Goal: Task Accomplishment & Management: Manage account settings

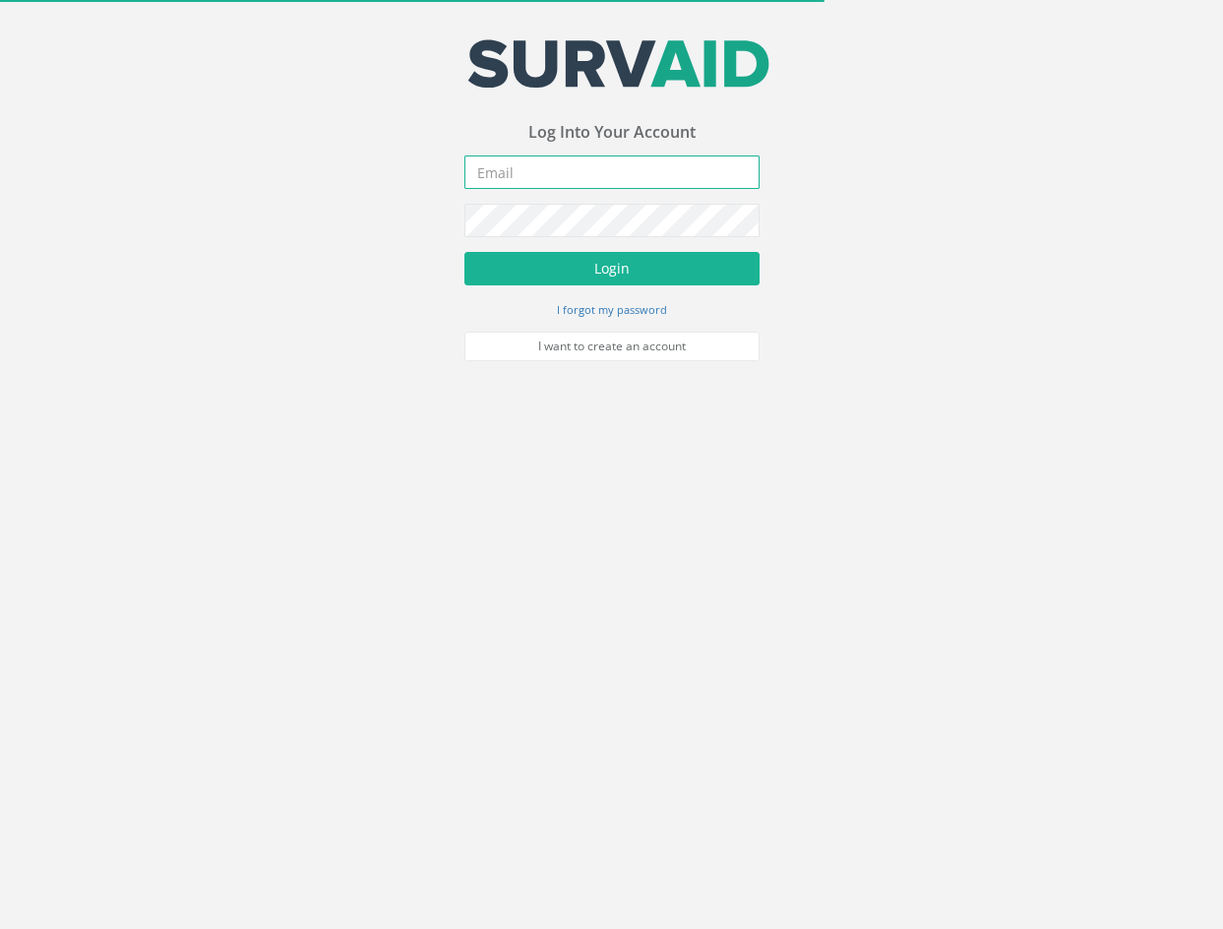
click at [699, 180] on input "email" at bounding box center [611, 171] width 295 height 33
type input "[EMAIL_ADDRESS][PERSON_NAME][DOMAIN_NAME]"
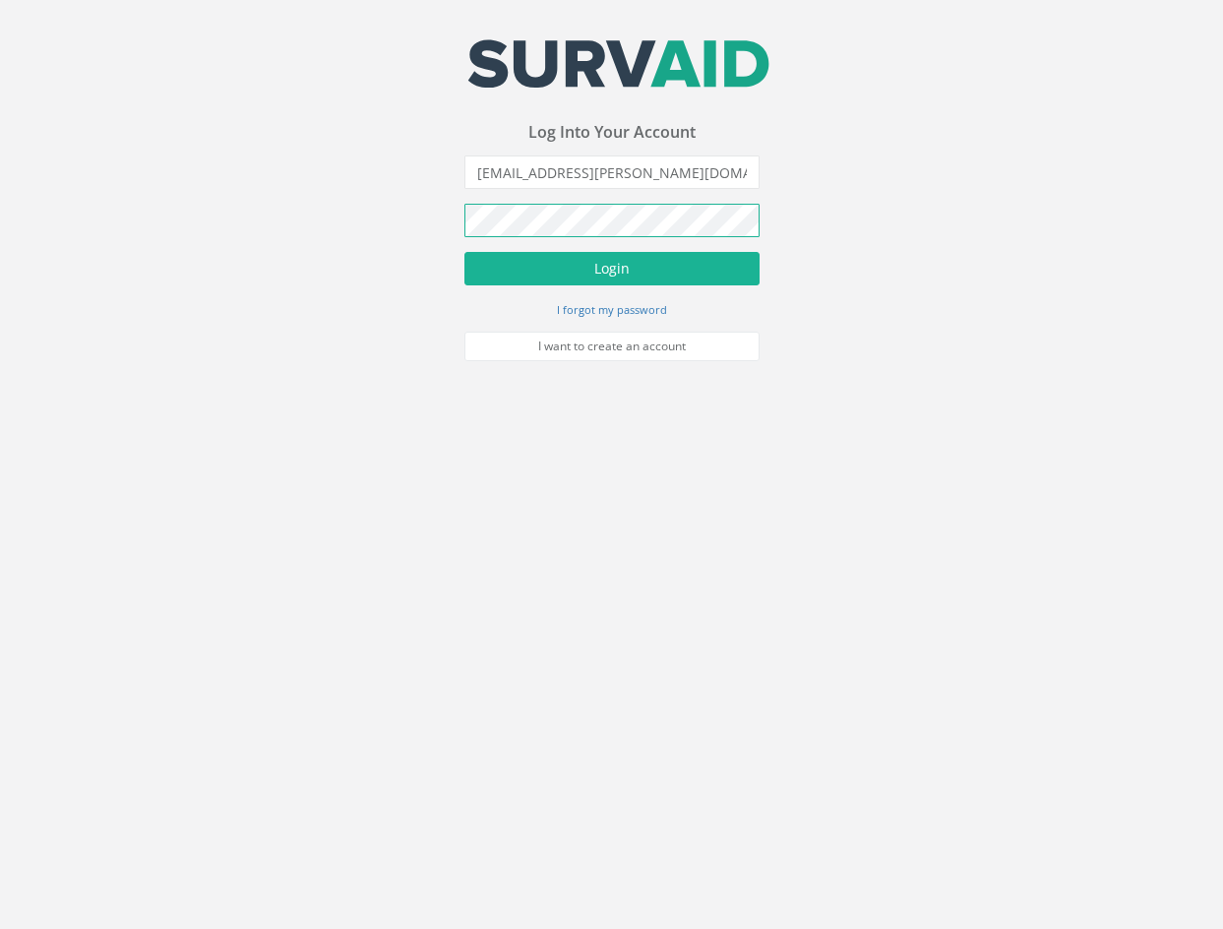
click at [464, 252] on button "Login" at bounding box center [611, 268] width 295 height 33
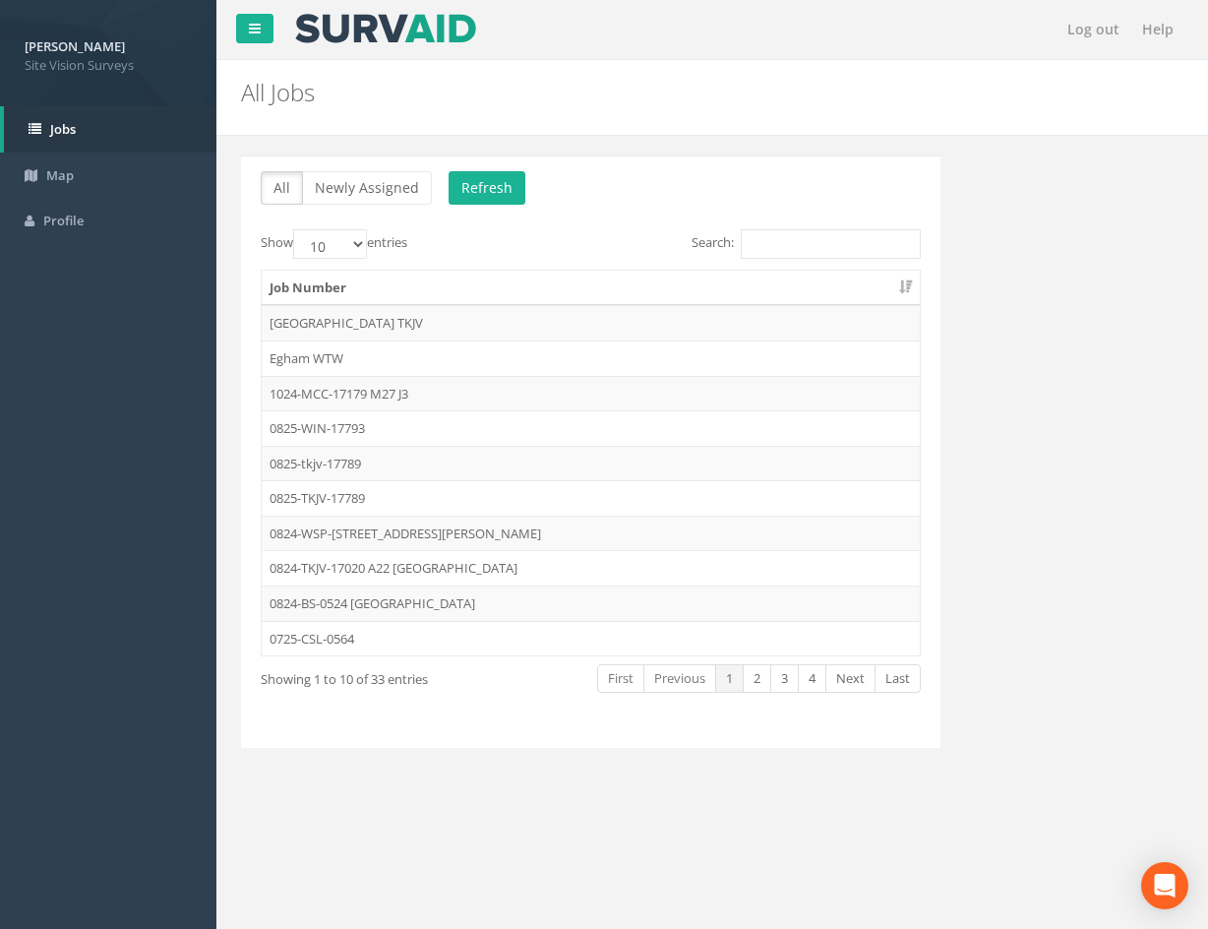
click at [509, 353] on td "Egham WTW" at bounding box center [591, 357] width 658 height 35
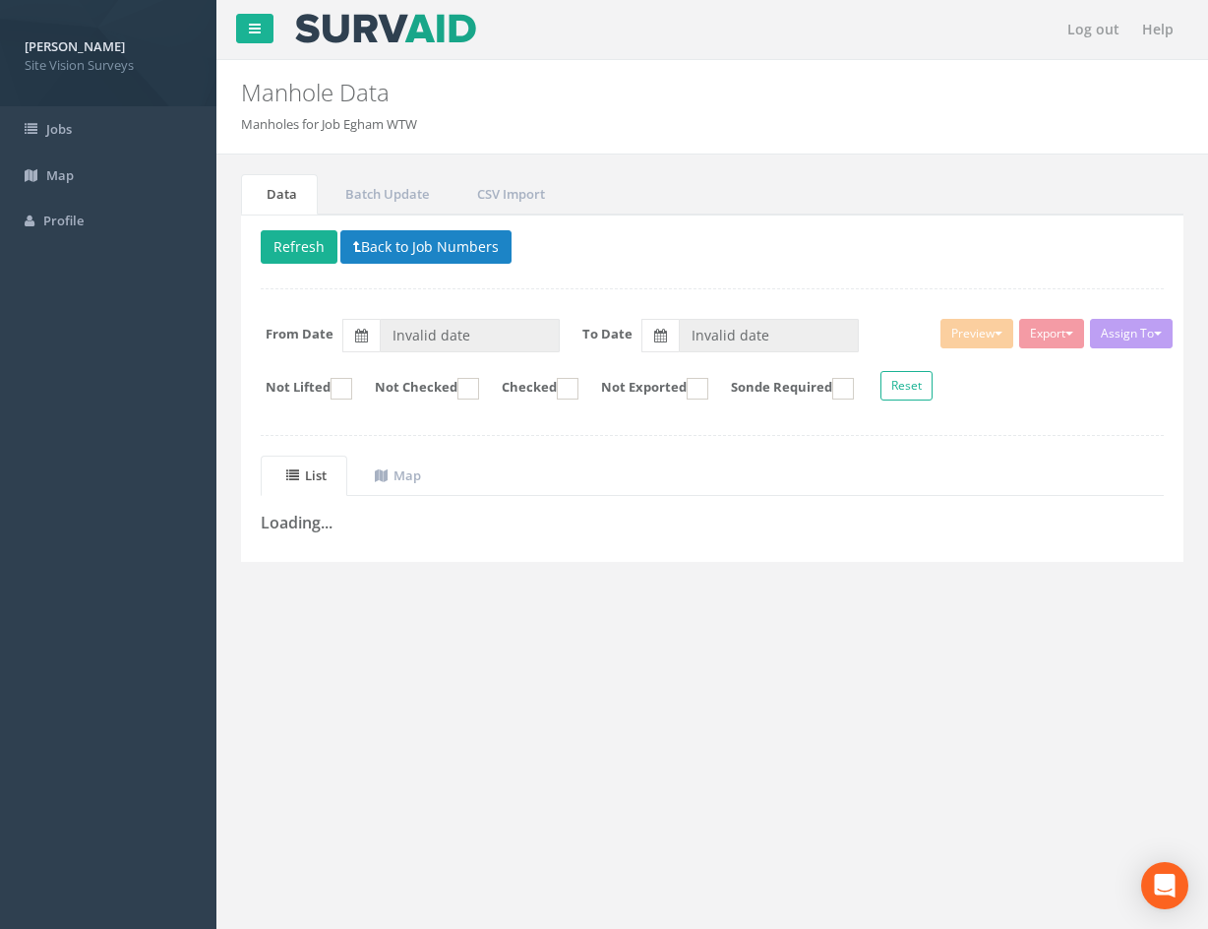
type input "[DATE]"
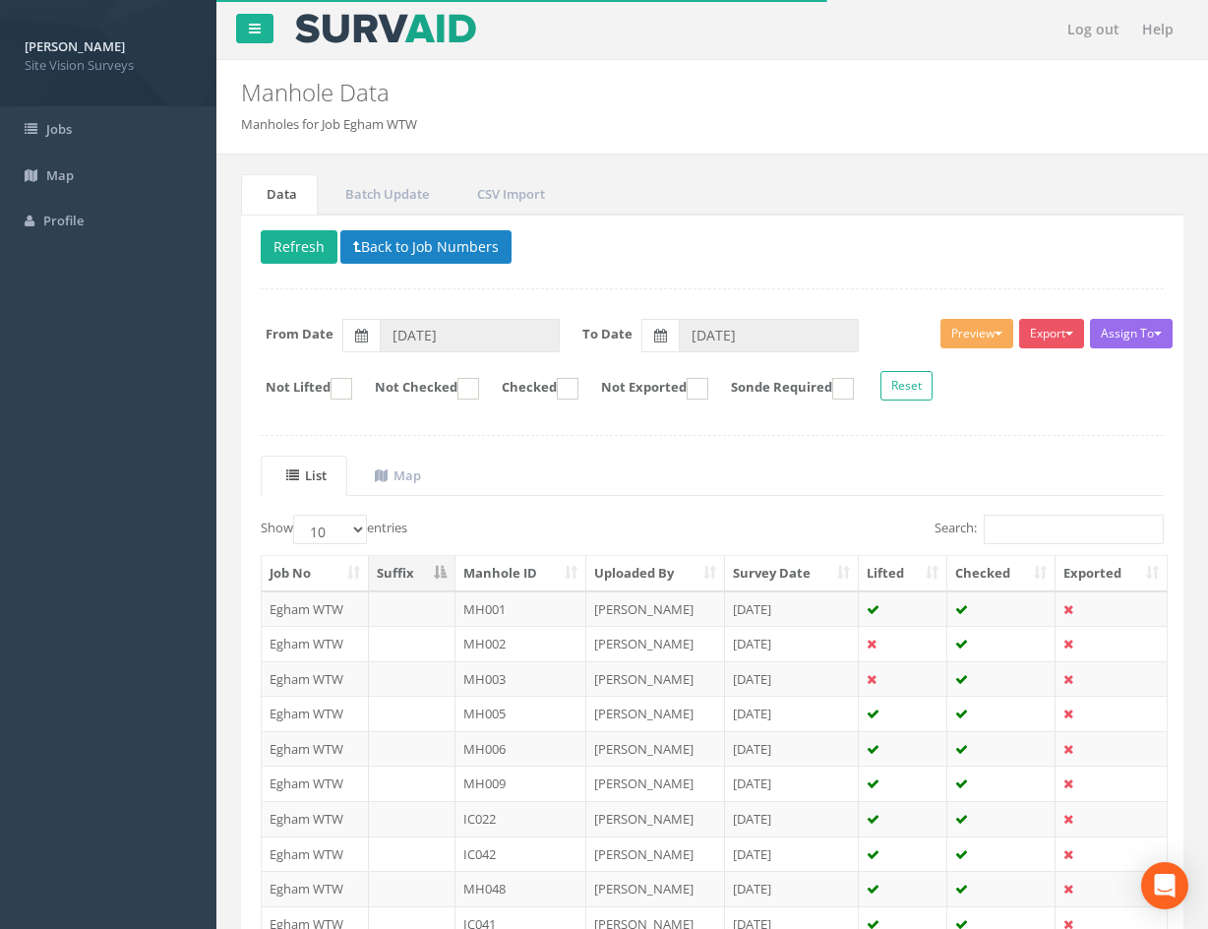
click at [522, 583] on th "Manhole ID" at bounding box center [521, 573] width 131 height 35
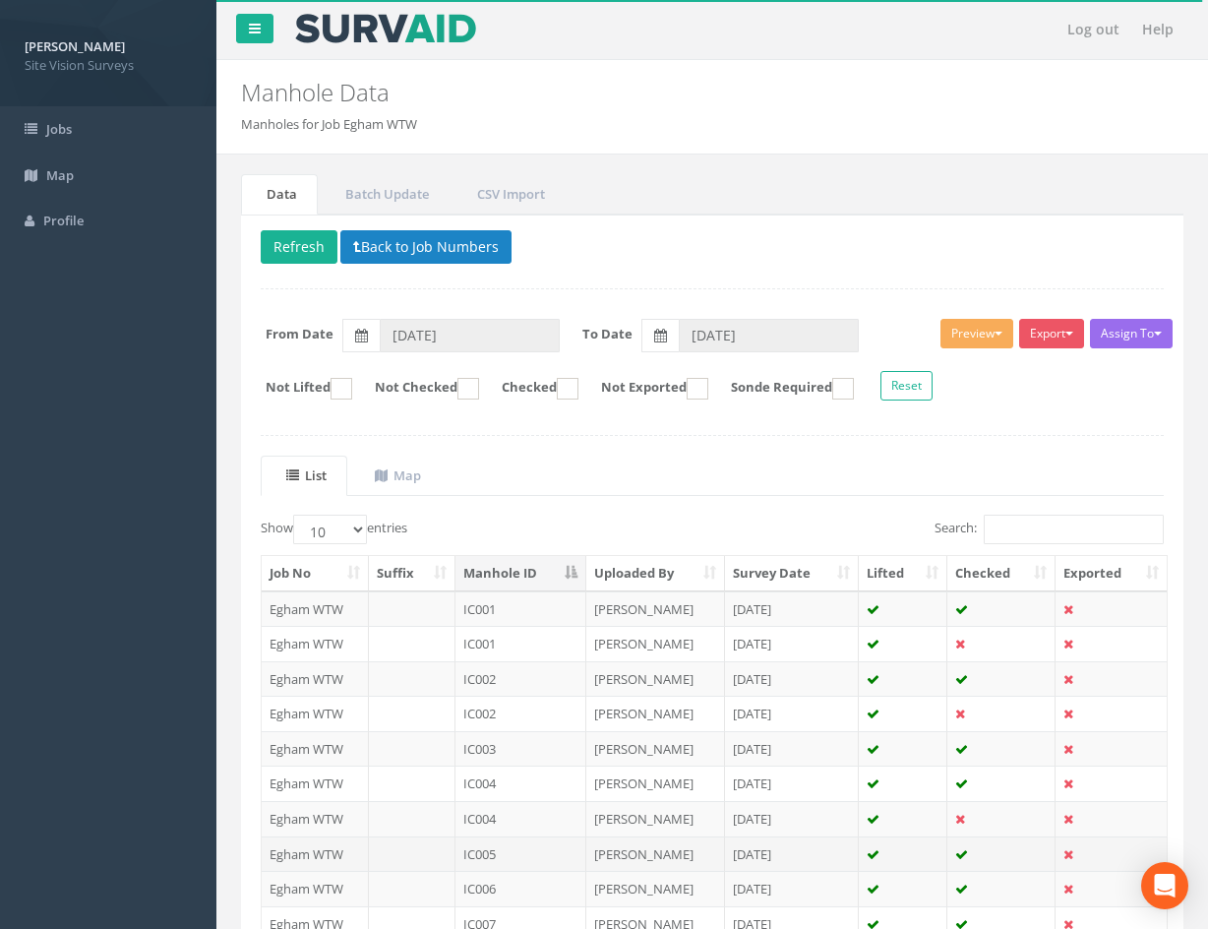
click at [556, 849] on td "IC005" at bounding box center [521, 853] width 131 height 35
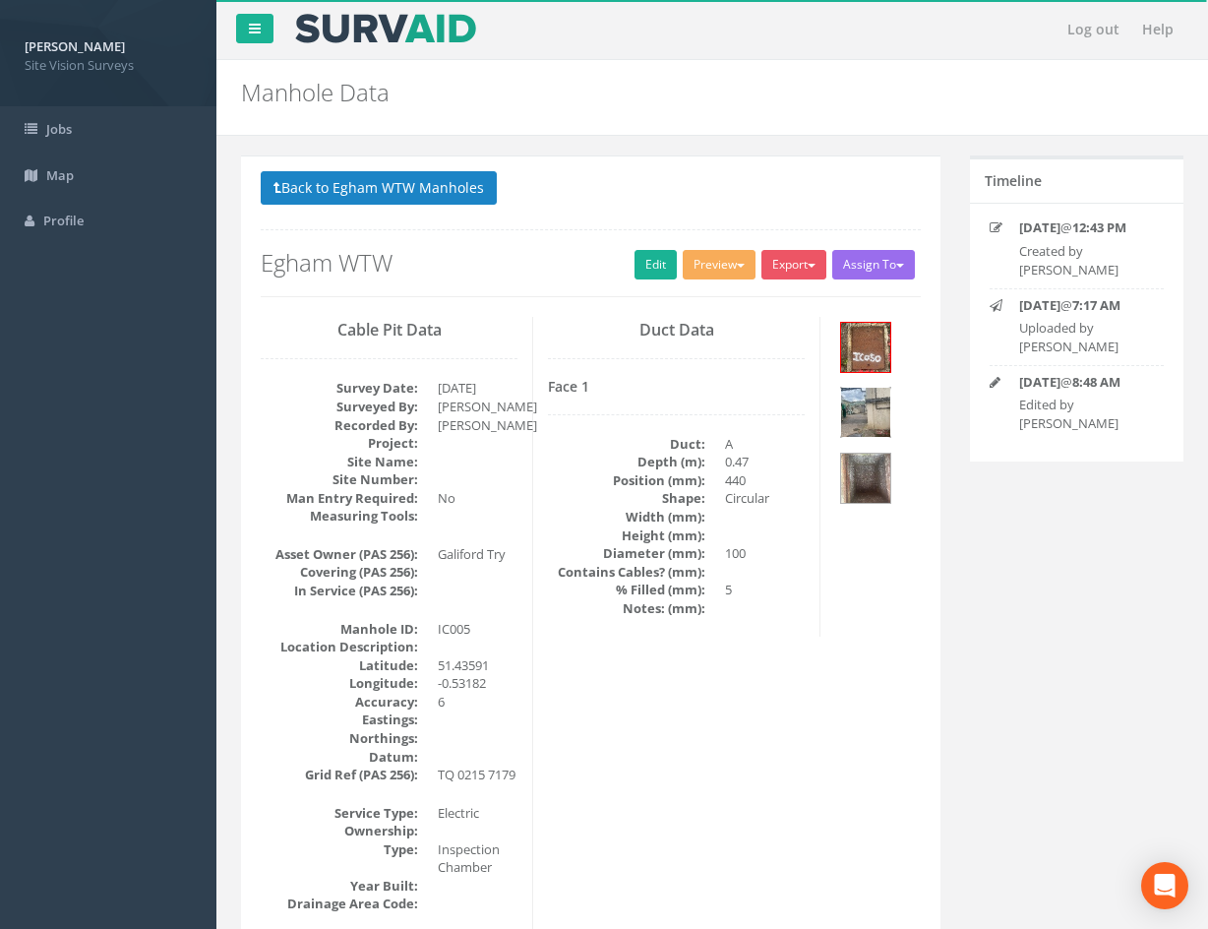
click at [878, 410] on img at bounding box center [865, 412] width 49 height 49
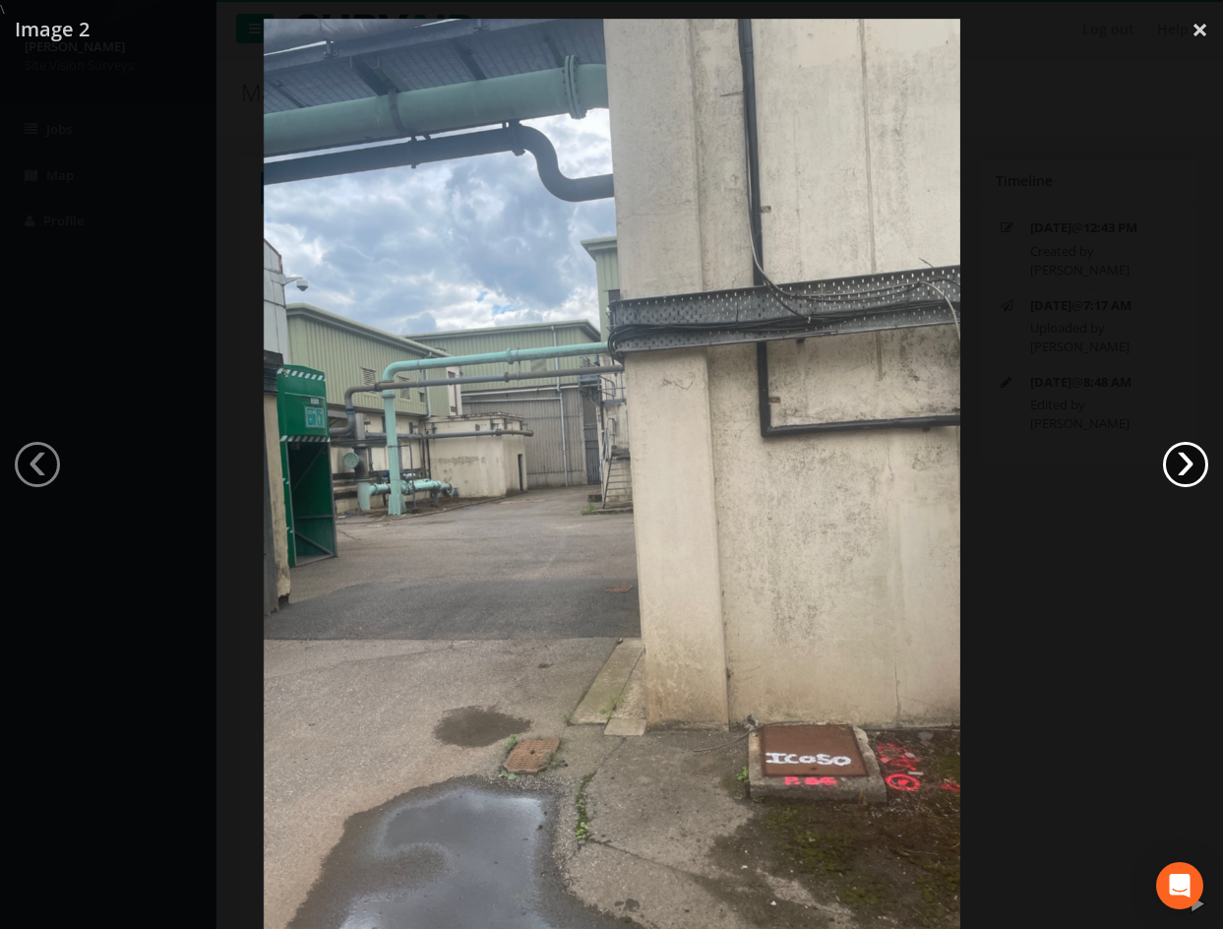
click at [1173, 460] on link "›" at bounding box center [1185, 464] width 45 height 45
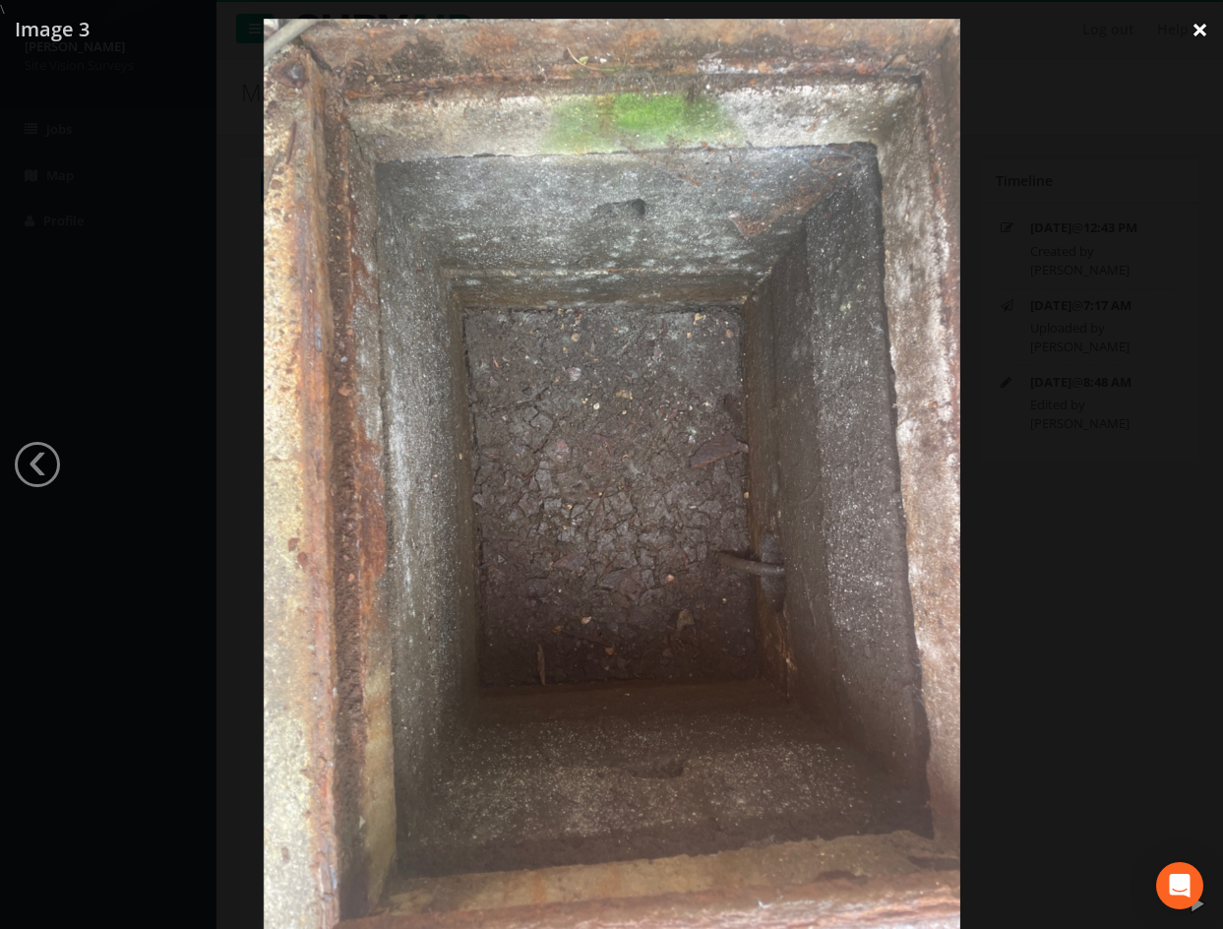
click at [1203, 31] on link "×" at bounding box center [1200, 29] width 46 height 59
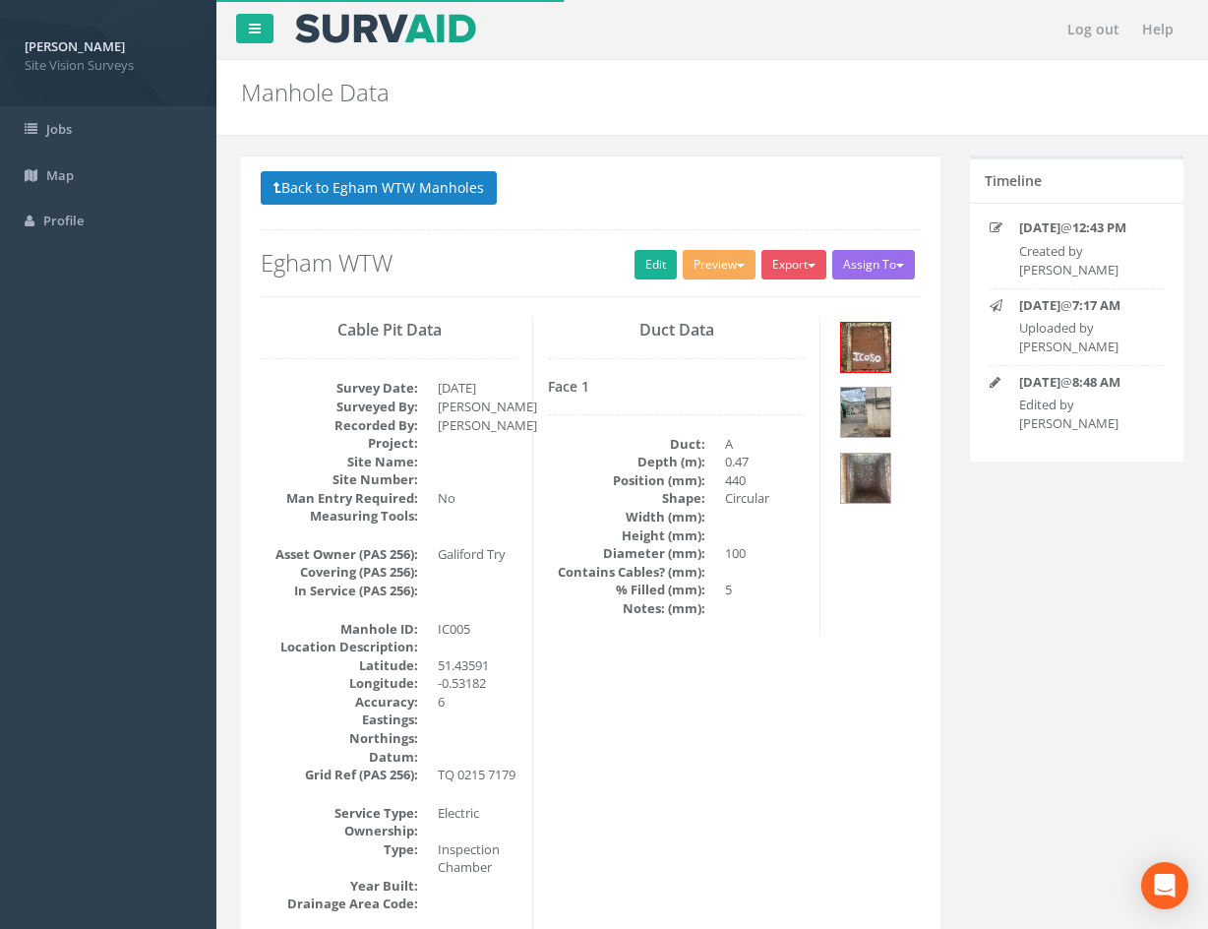
drag, startPoint x: 695, startPoint y: 886, endPoint x: 676, endPoint y: 330, distance: 557.2
click at [434, 195] on button "Back to Egham WTW Manholes" at bounding box center [379, 187] width 236 height 33
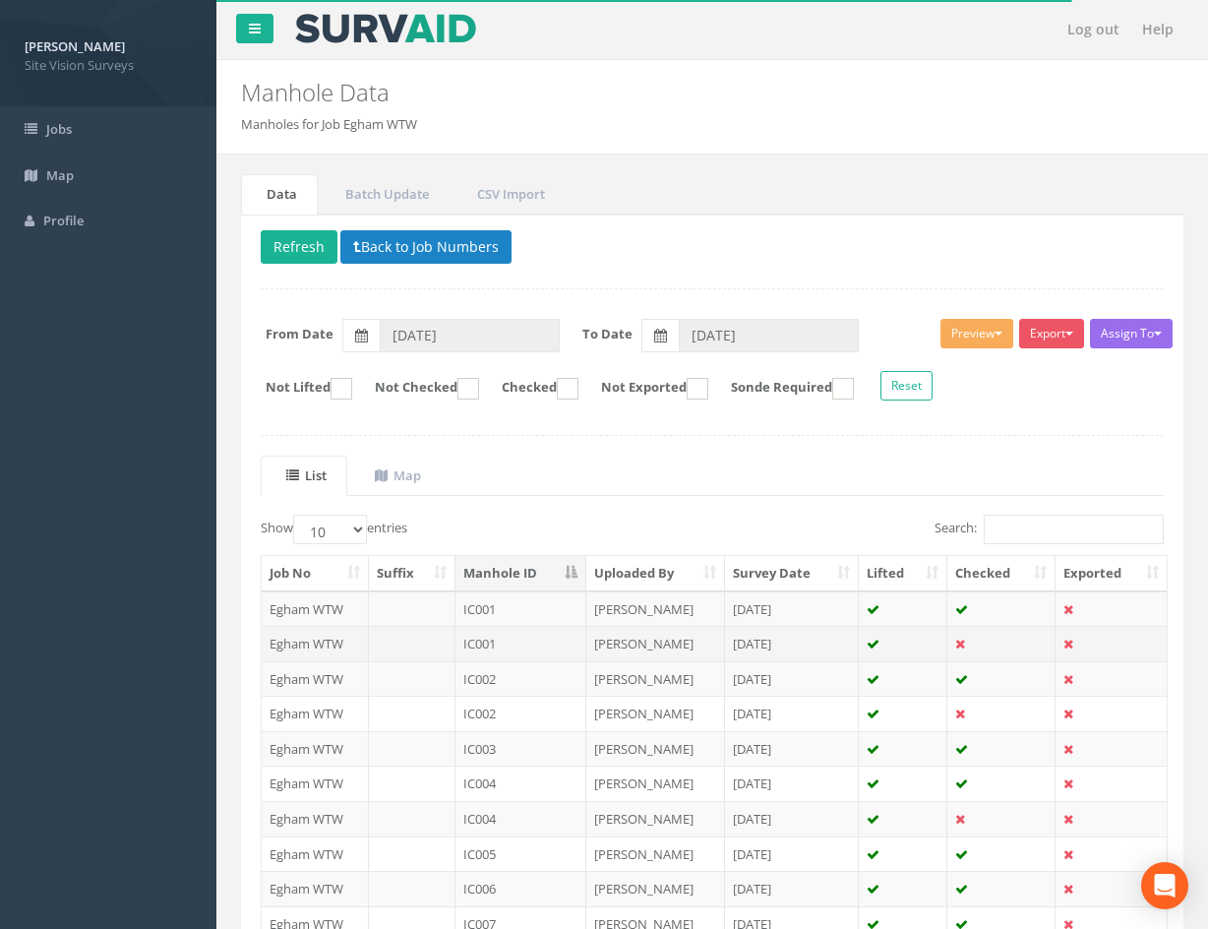
click at [558, 643] on td "IC001" at bounding box center [521, 643] width 131 height 35
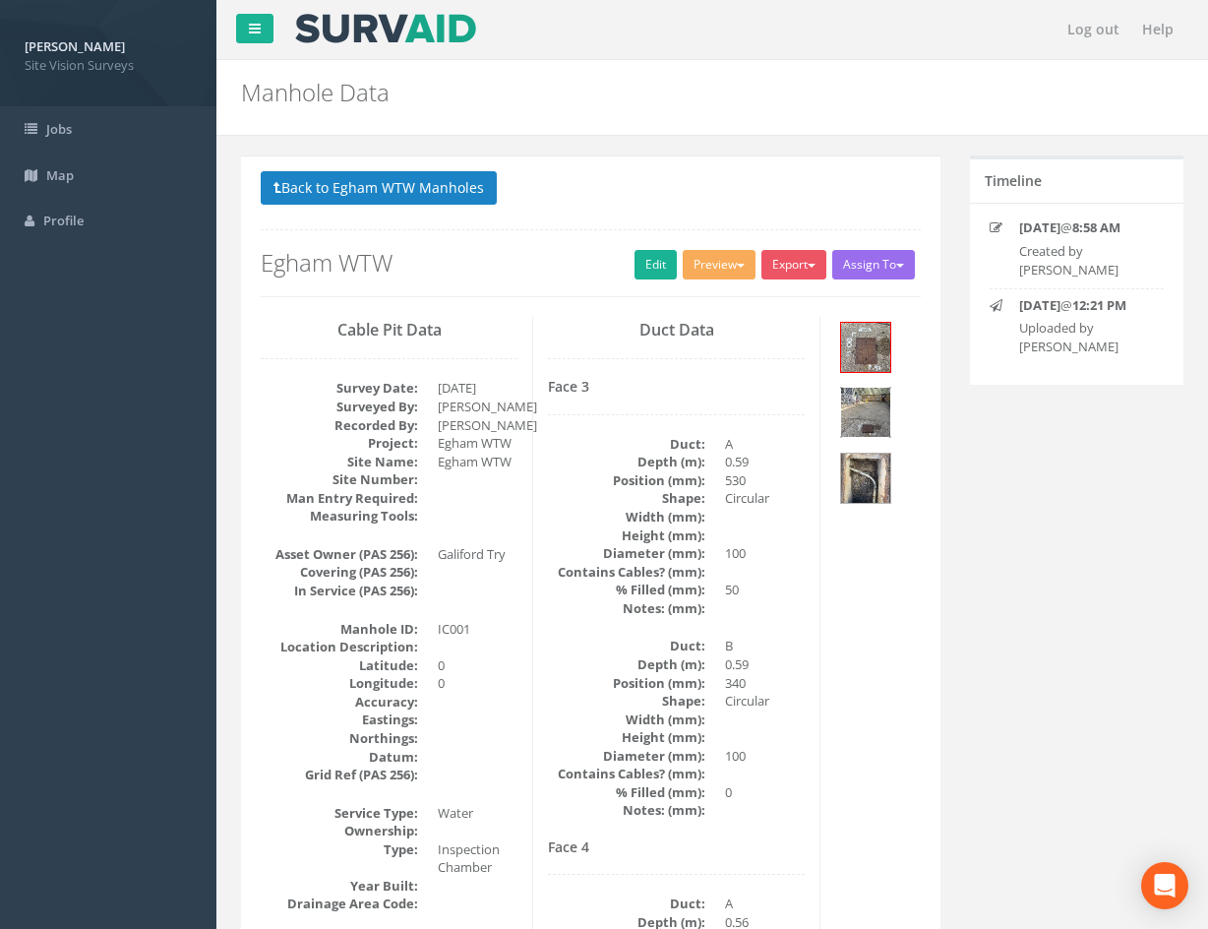
click at [877, 414] on img at bounding box center [865, 412] width 49 height 49
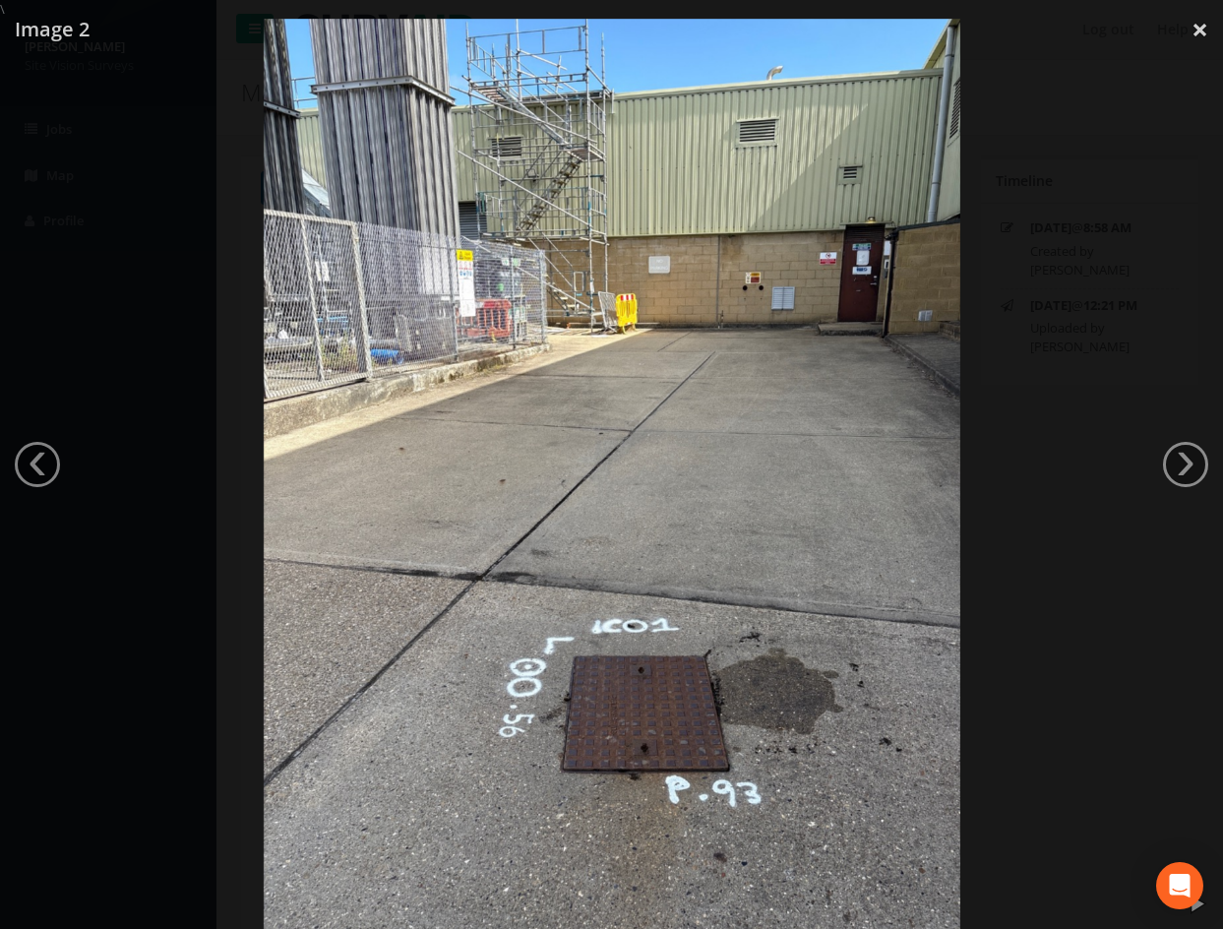
click at [1122, 179] on div at bounding box center [611, 483] width 1223 height 929
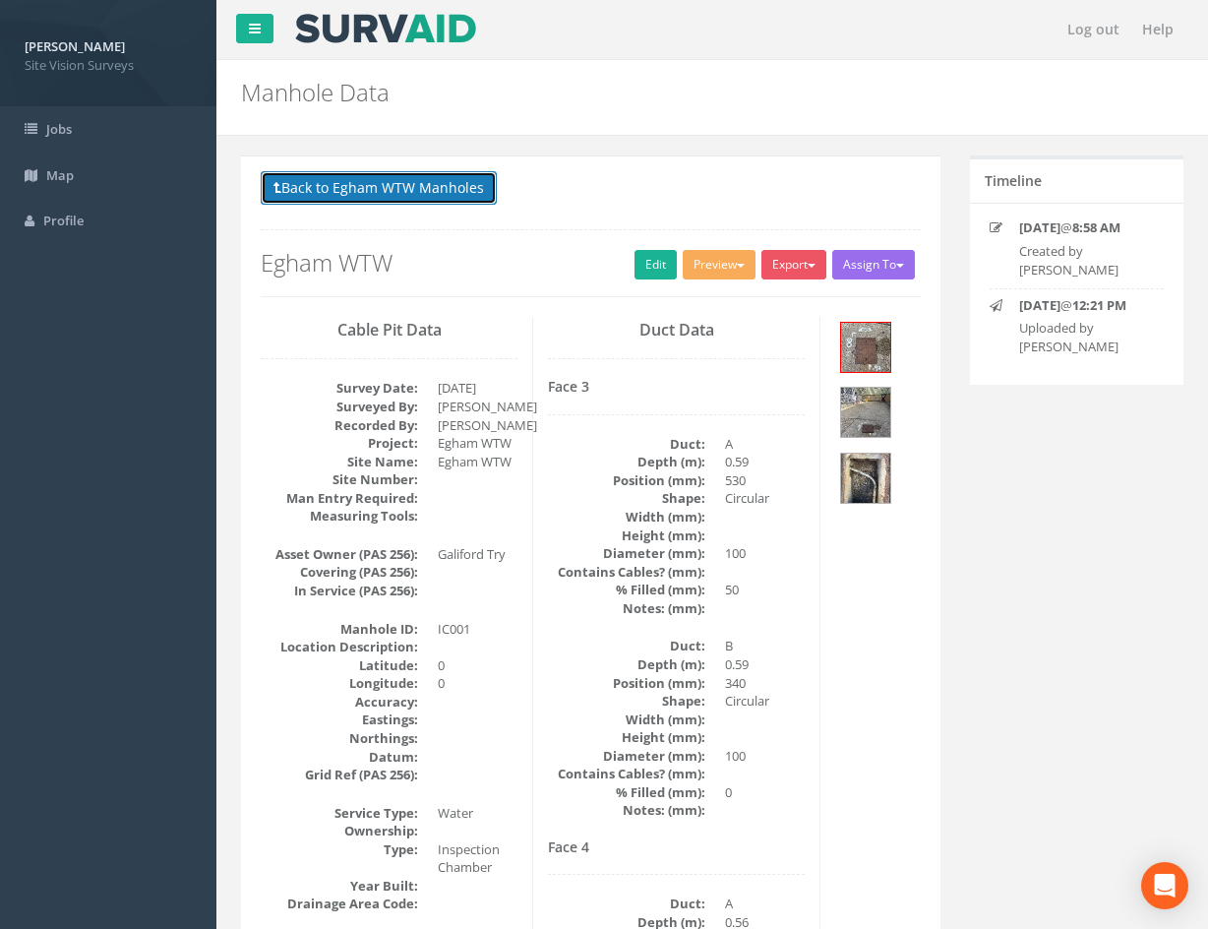
click at [425, 183] on button "Back to Egham WTW Manholes" at bounding box center [379, 187] width 236 height 33
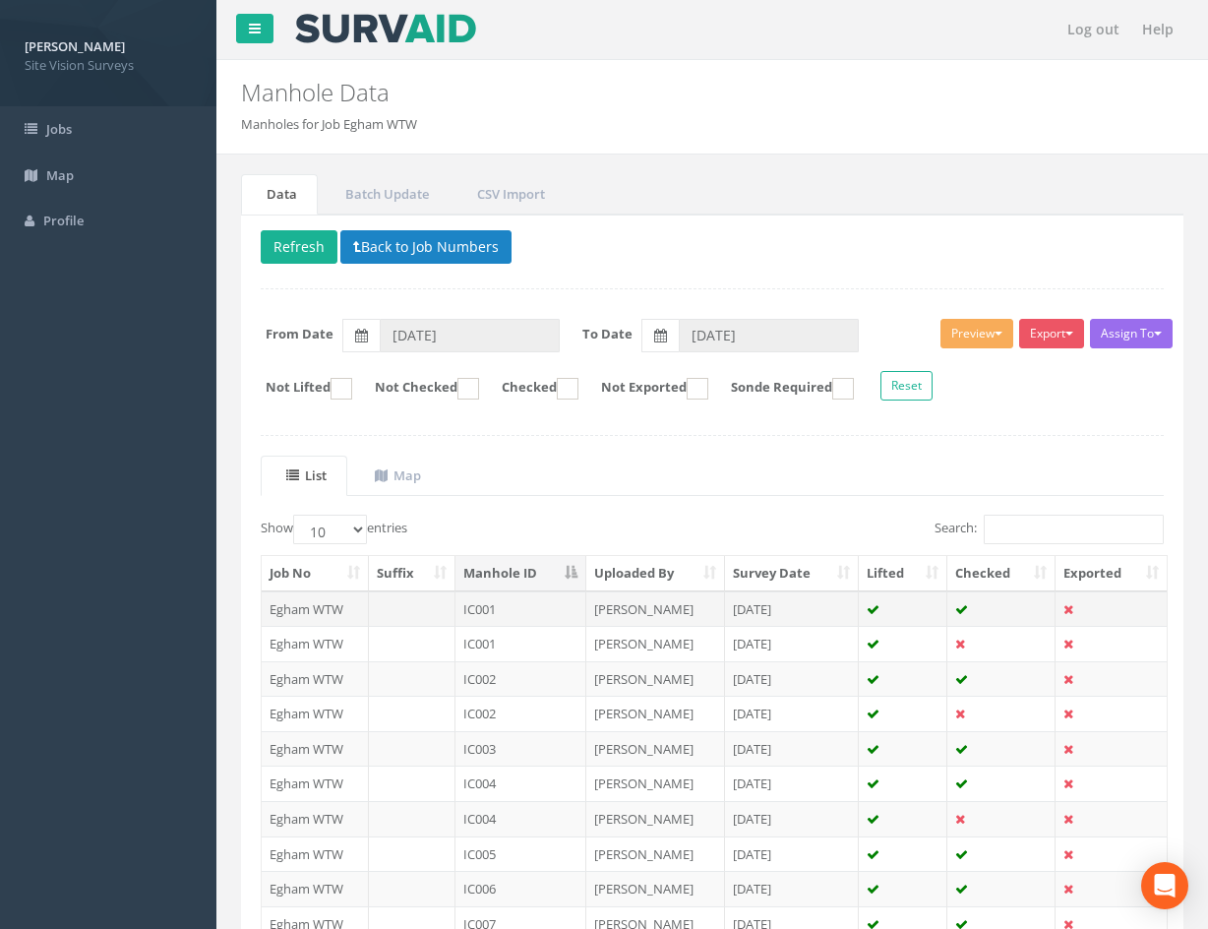
click at [555, 604] on td "IC001" at bounding box center [521, 608] width 131 height 35
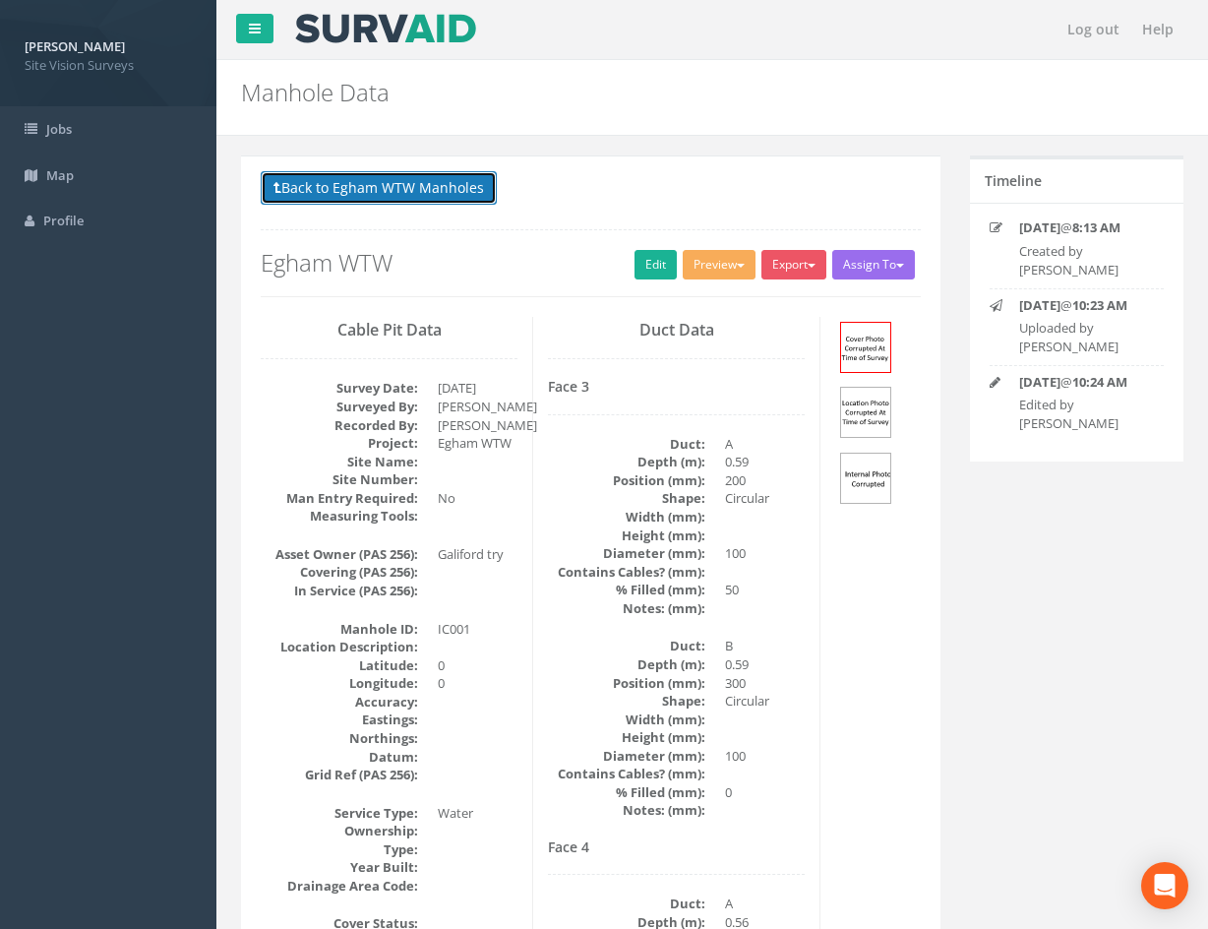
click at [396, 179] on button "Back to Egham WTW Manholes" at bounding box center [379, 187] width 236 height 33
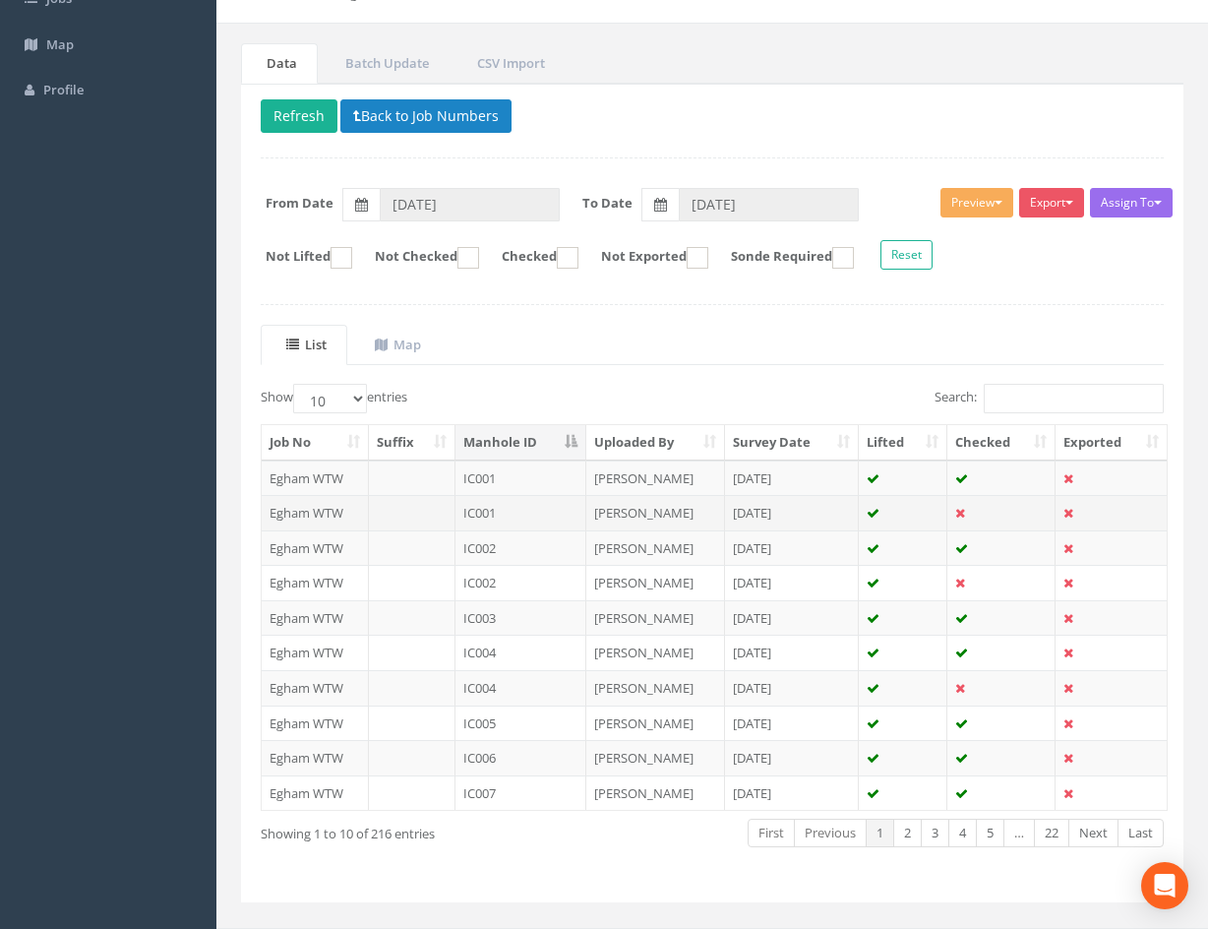
scroll to position [168, 0]
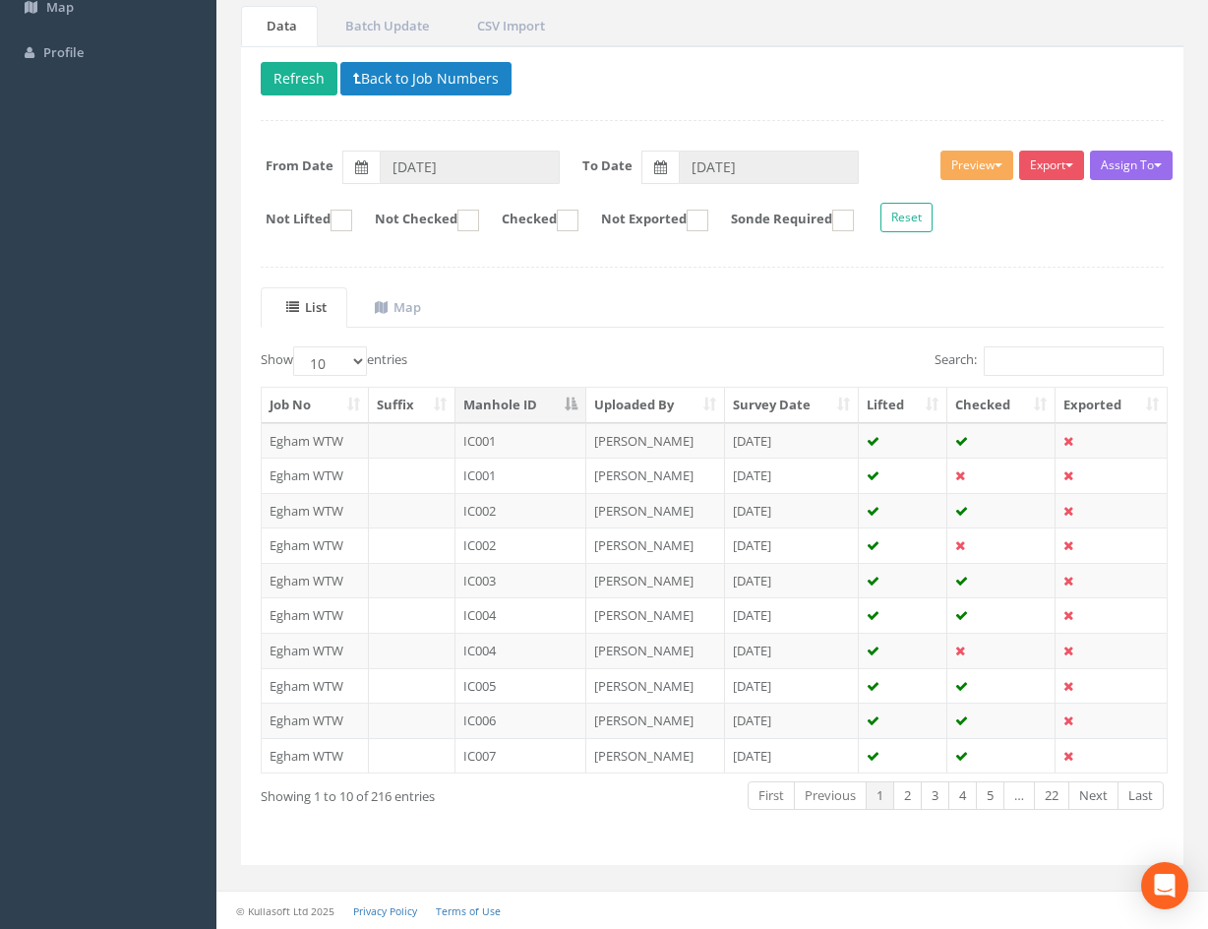
click at [911, 475] on td at bounding box center [903, 474] width 89 height 35
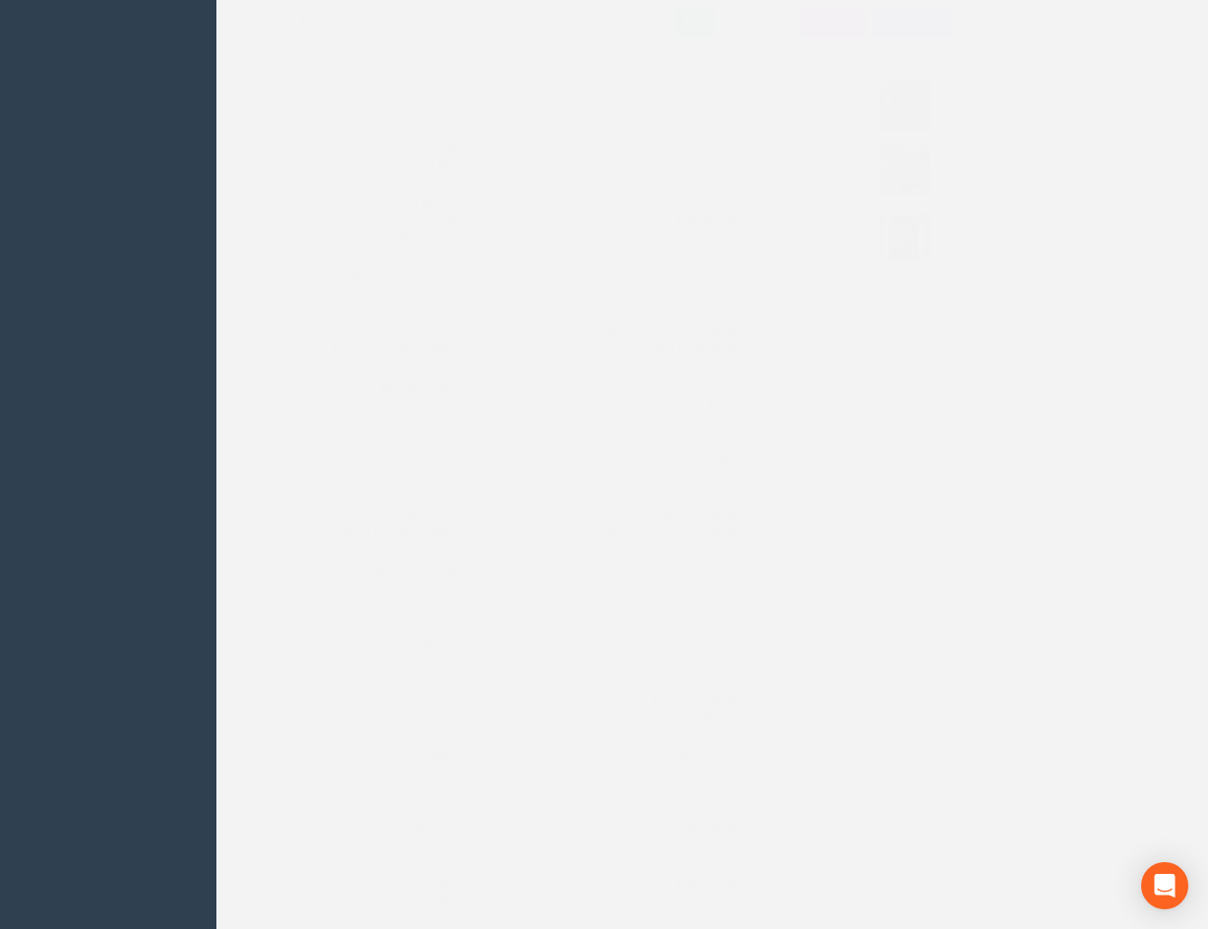
scroll to position [0, 0]
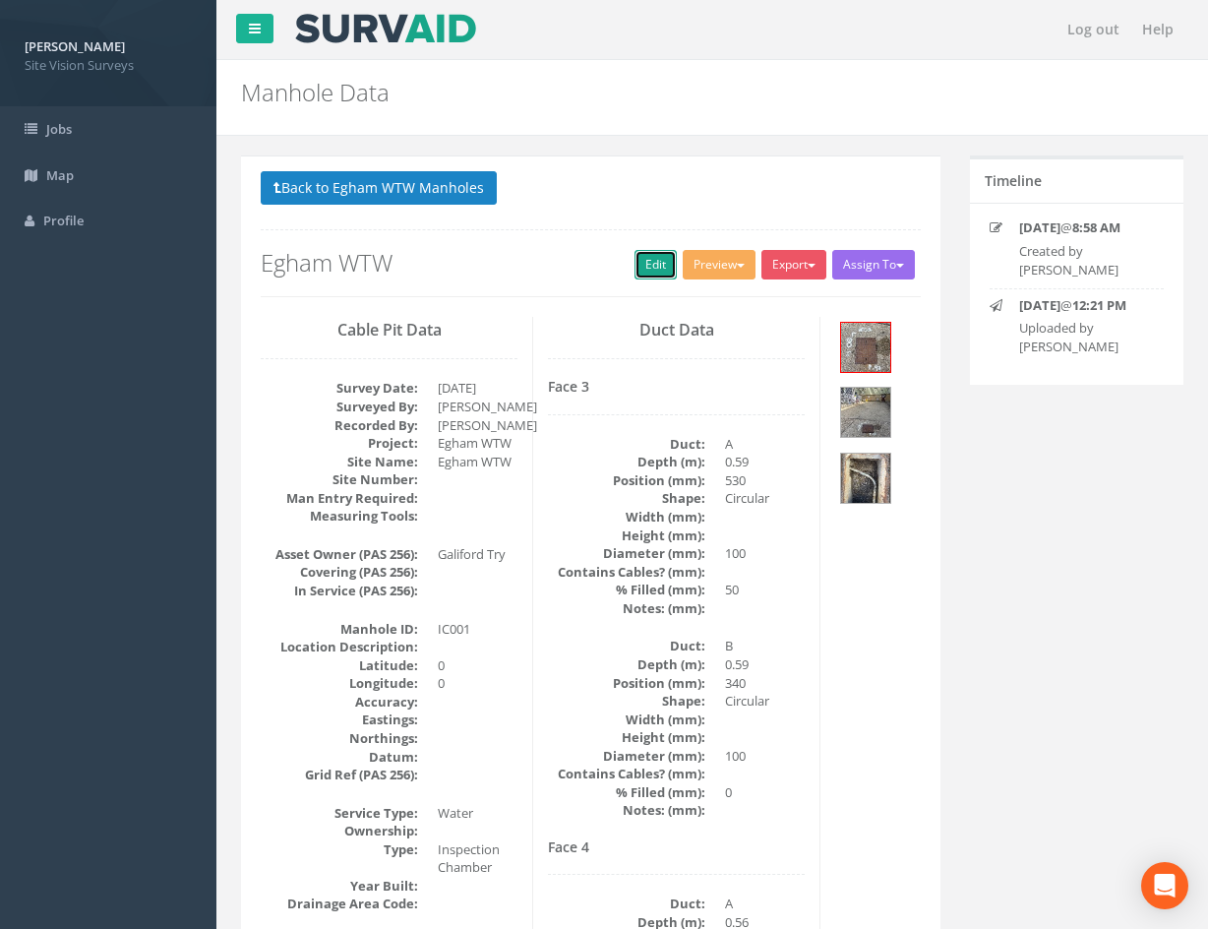
click at [640, 271] on link "Edit" at bounding box center [656, 265] width 42 height 30
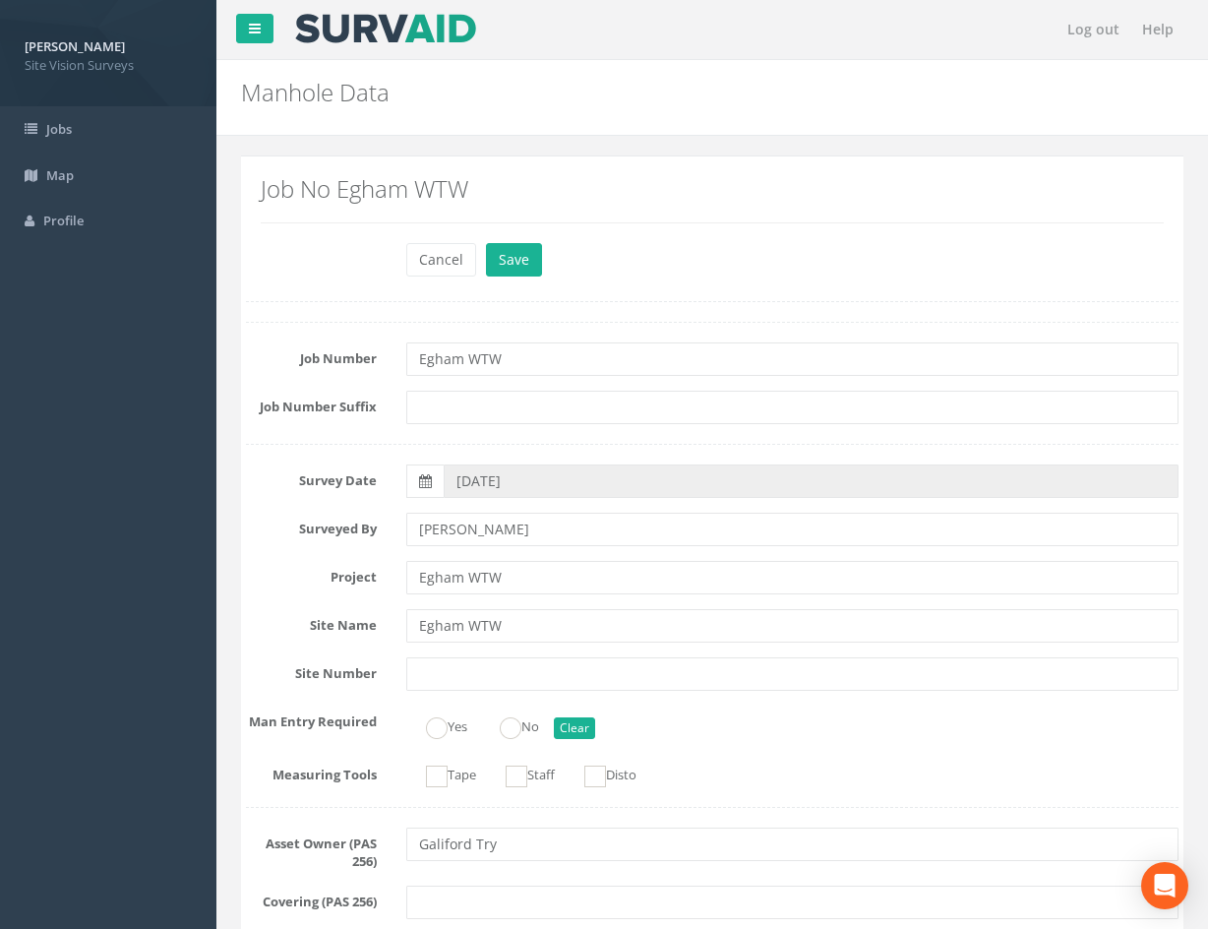
scroll to position [4643, 0]
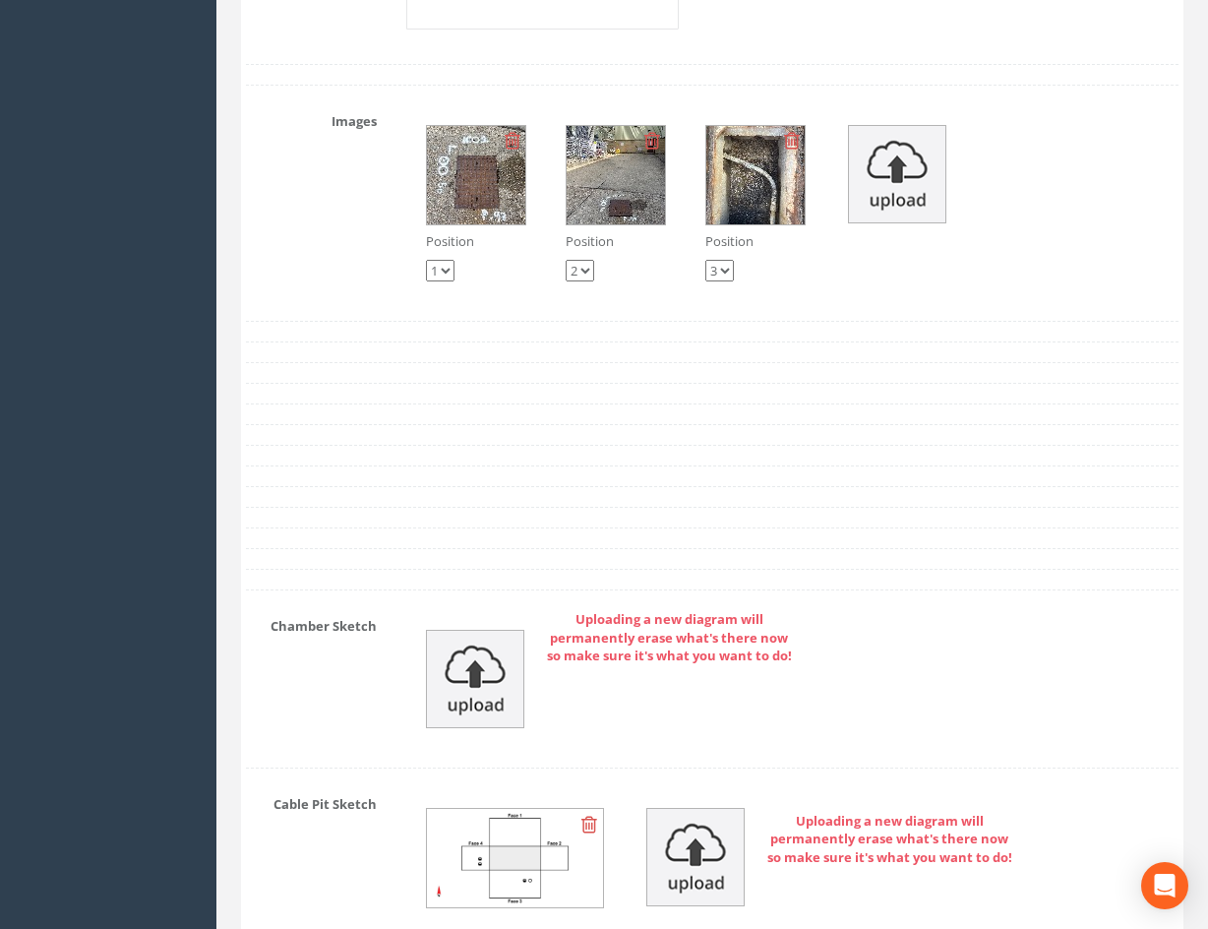
drag, startPoint x: 675, startPoint y: 398, endPoint x: 660, endPoint y: 216, distance: 182.6
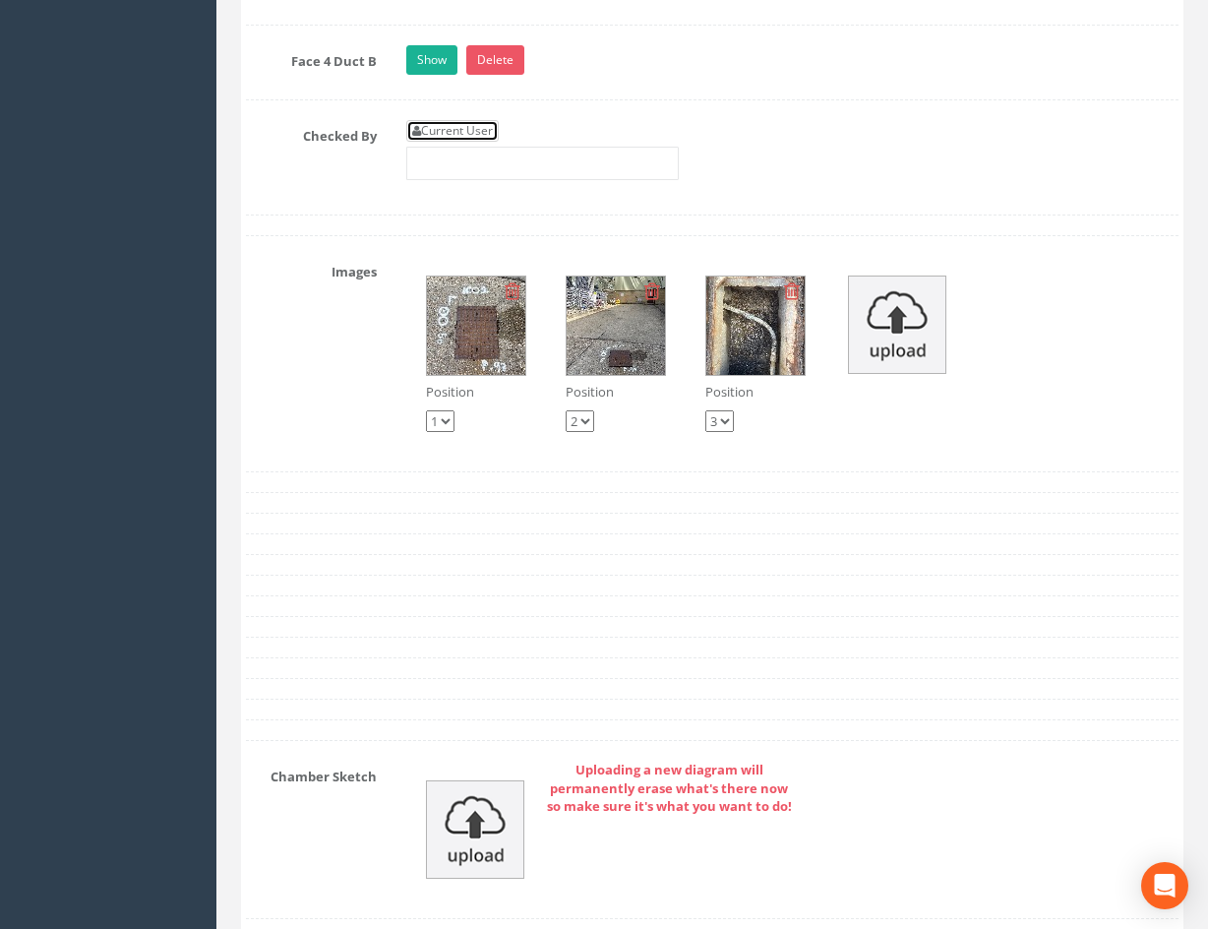
click at [488, 136] on link "Current User" at bounding box center [452, 131] width 92 height 22
type input "[PERSON_NAME]"
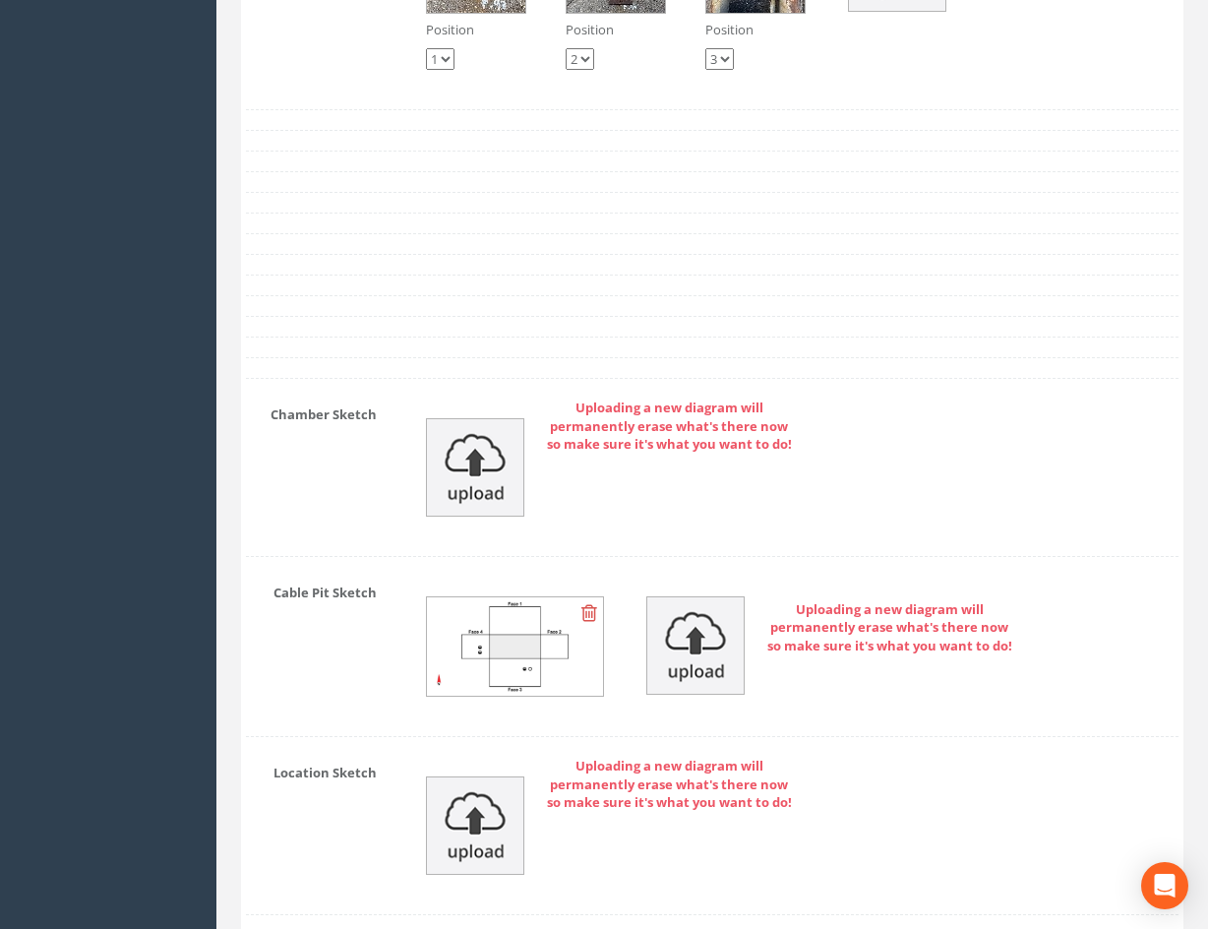
scroll to position [4643, 0]
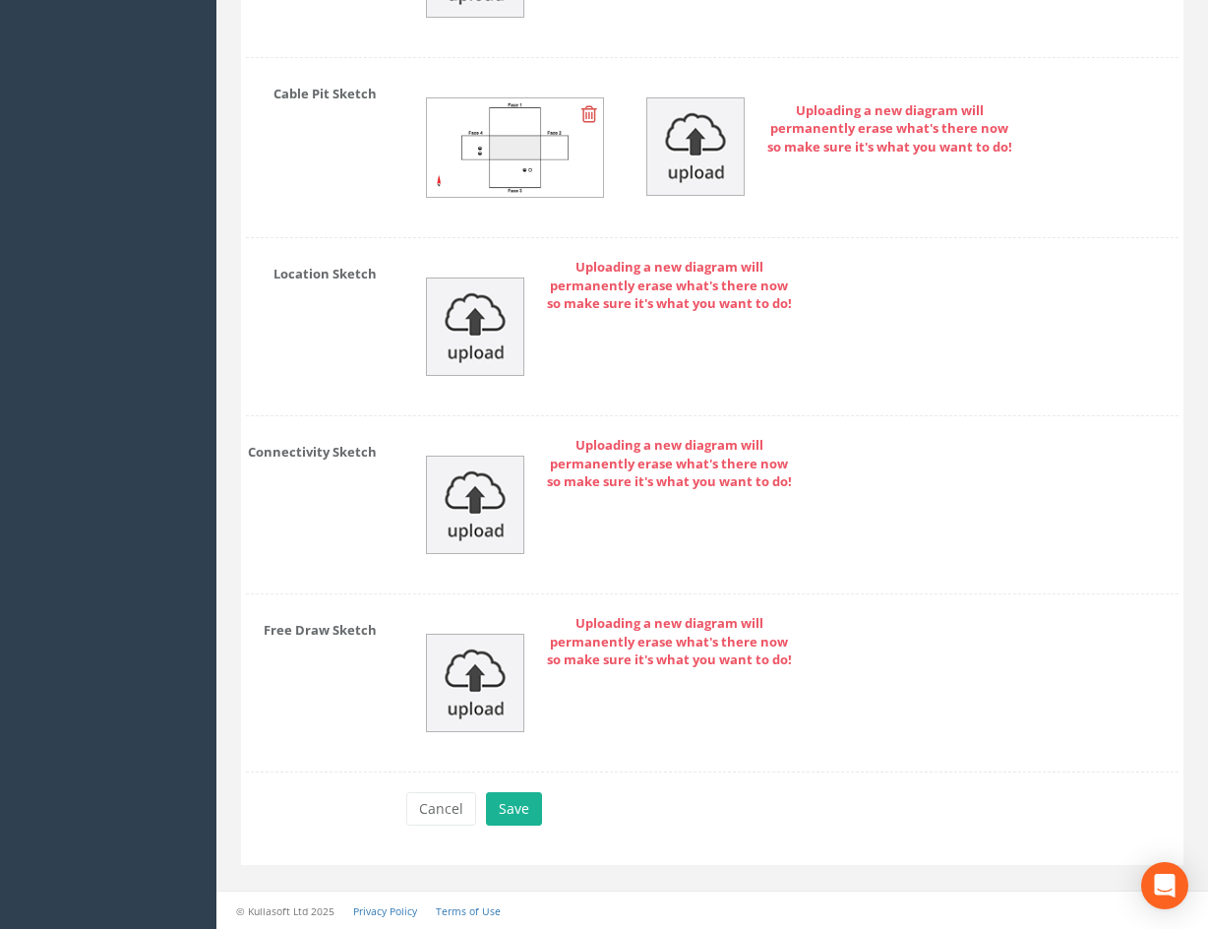
drag, startPoint x: 803, startPoint y: 190, endPoint x: 772, endPoint y: 388, distance: 200.1
drag, startPoint x: 517, startPoint y: 811, endPoint x: 540, endPoint y: 782, distance: 37.0
click at [516, 811] on button "Save" at bounding box center [514, 808] width 56 height 33
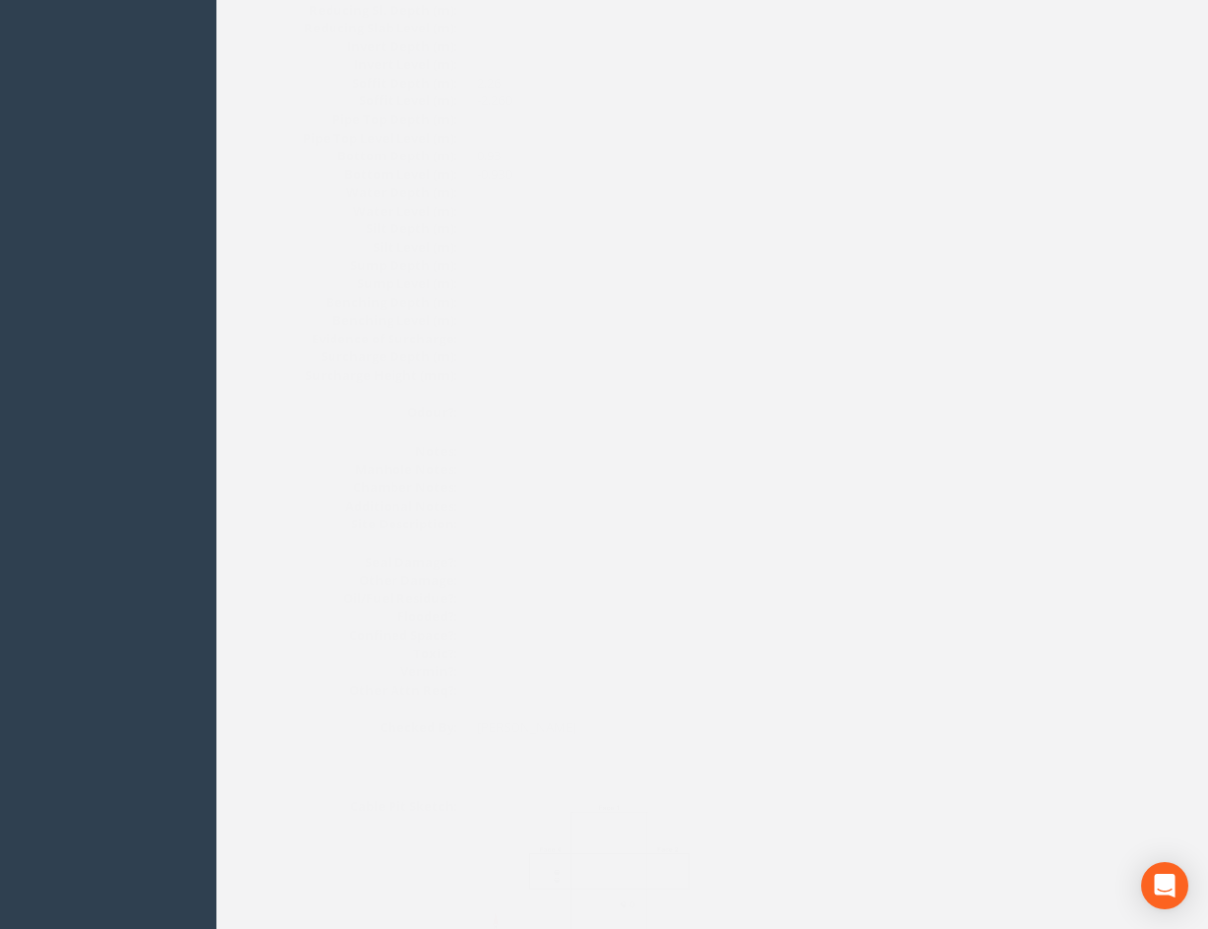
scroll to position [0, 0]
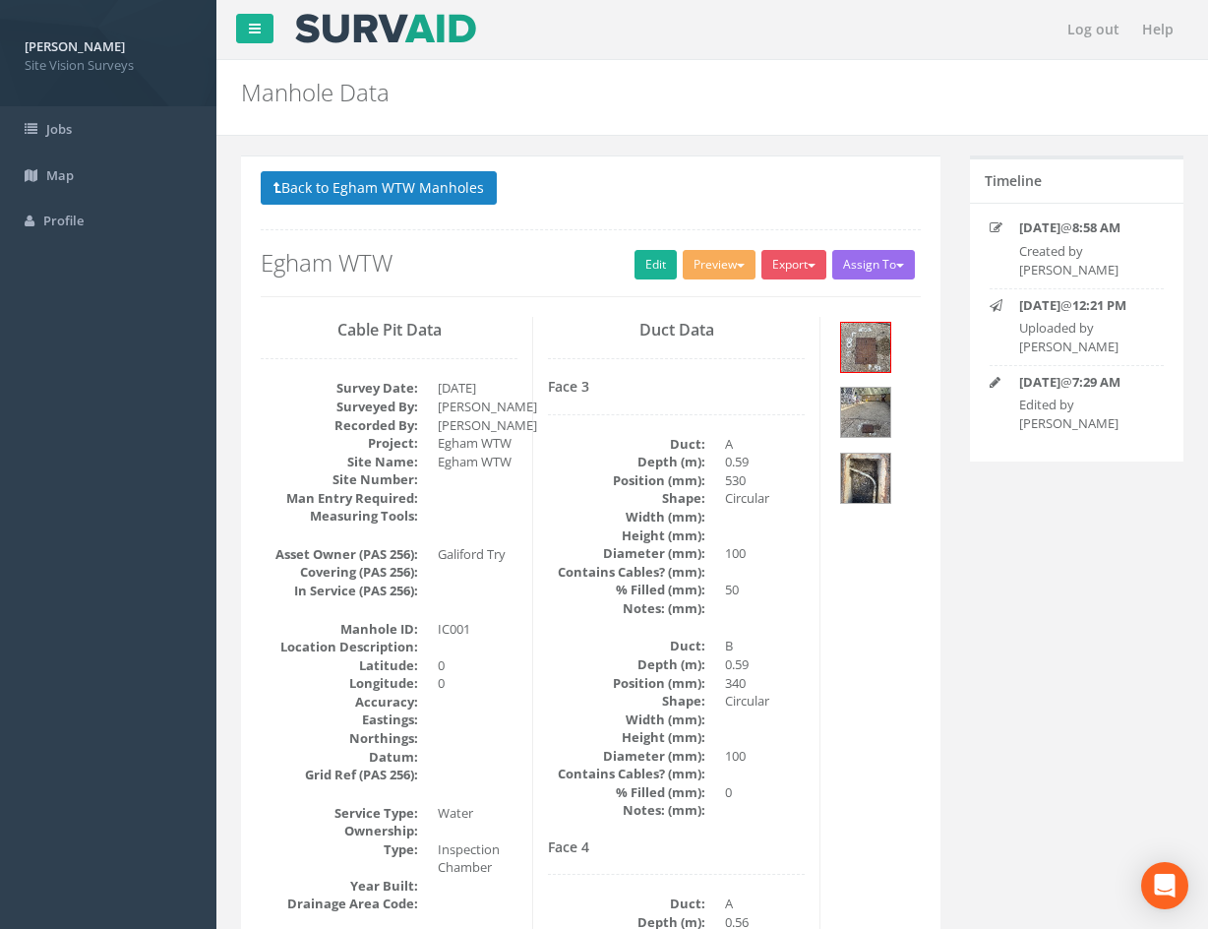
drag, startPoint x: 826, startPoint y: 620, endPoint x: 661, endPoint y: 349, distance: 317.1
click at [445, 184] on button "Back to Egham WTW Manholes" at bounding box center [379, 187] width 236 height 33
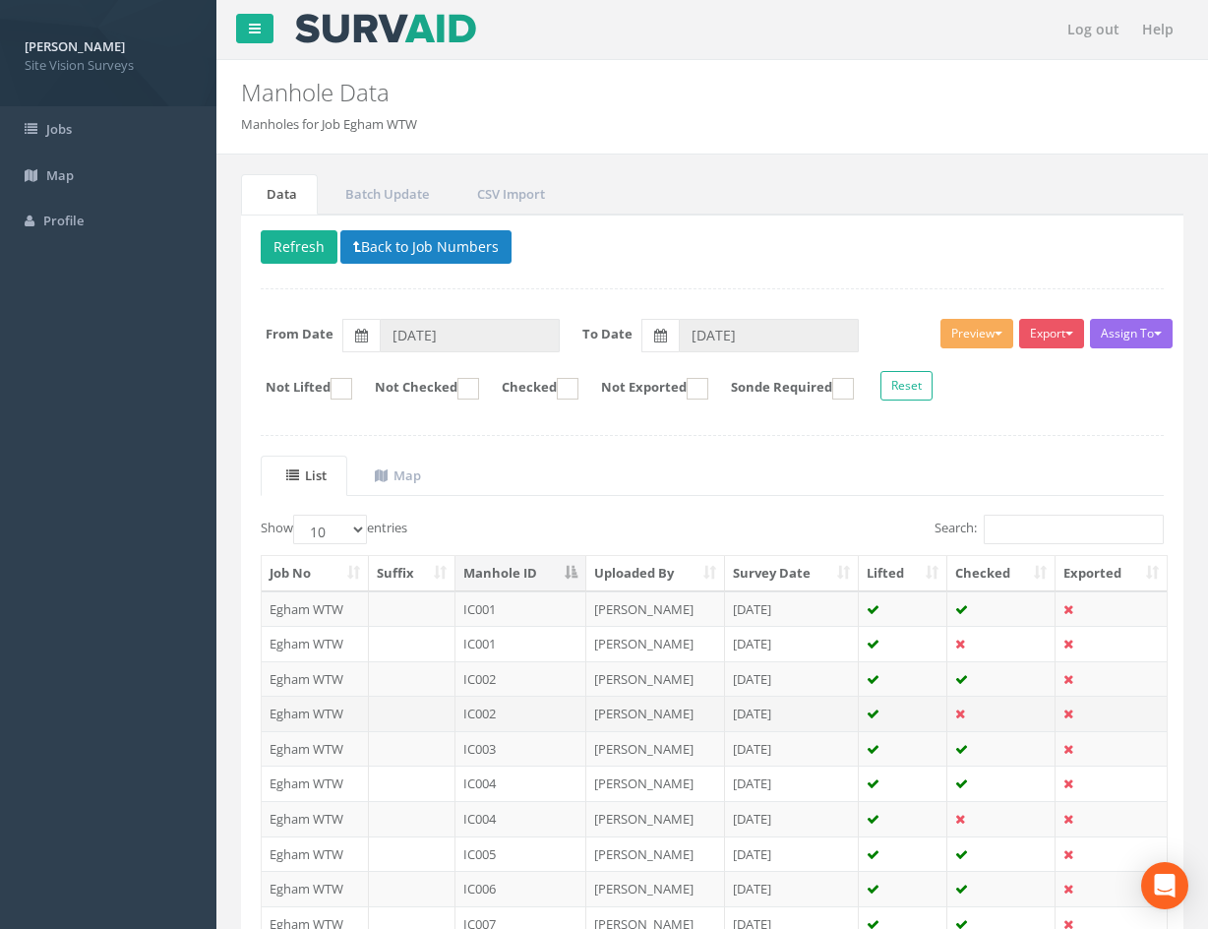
click at [909, 707] on td at bounding box center [903, 713] width 89 height 35
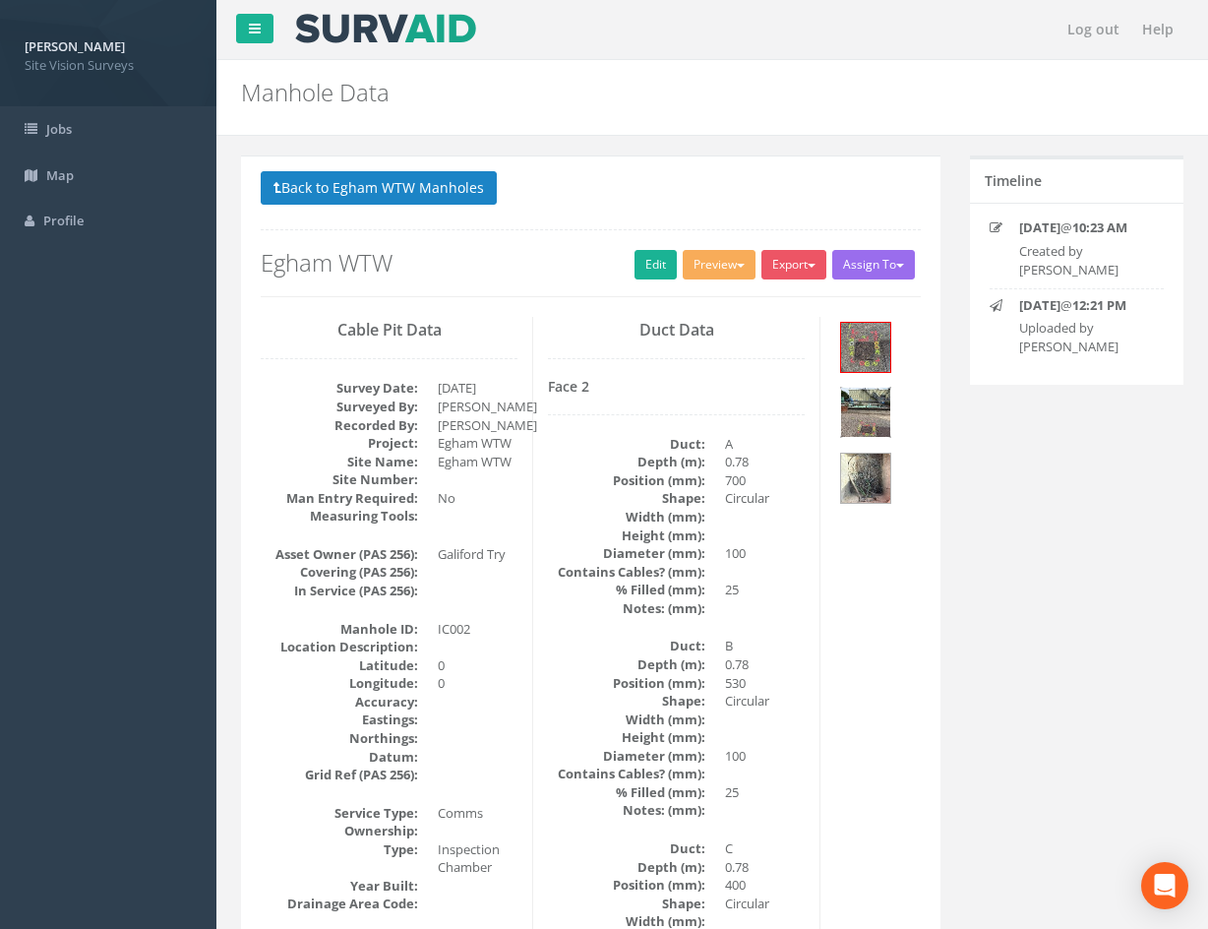
click at [880, 412] on img at bounding box center [865, 412] width 49 height 49
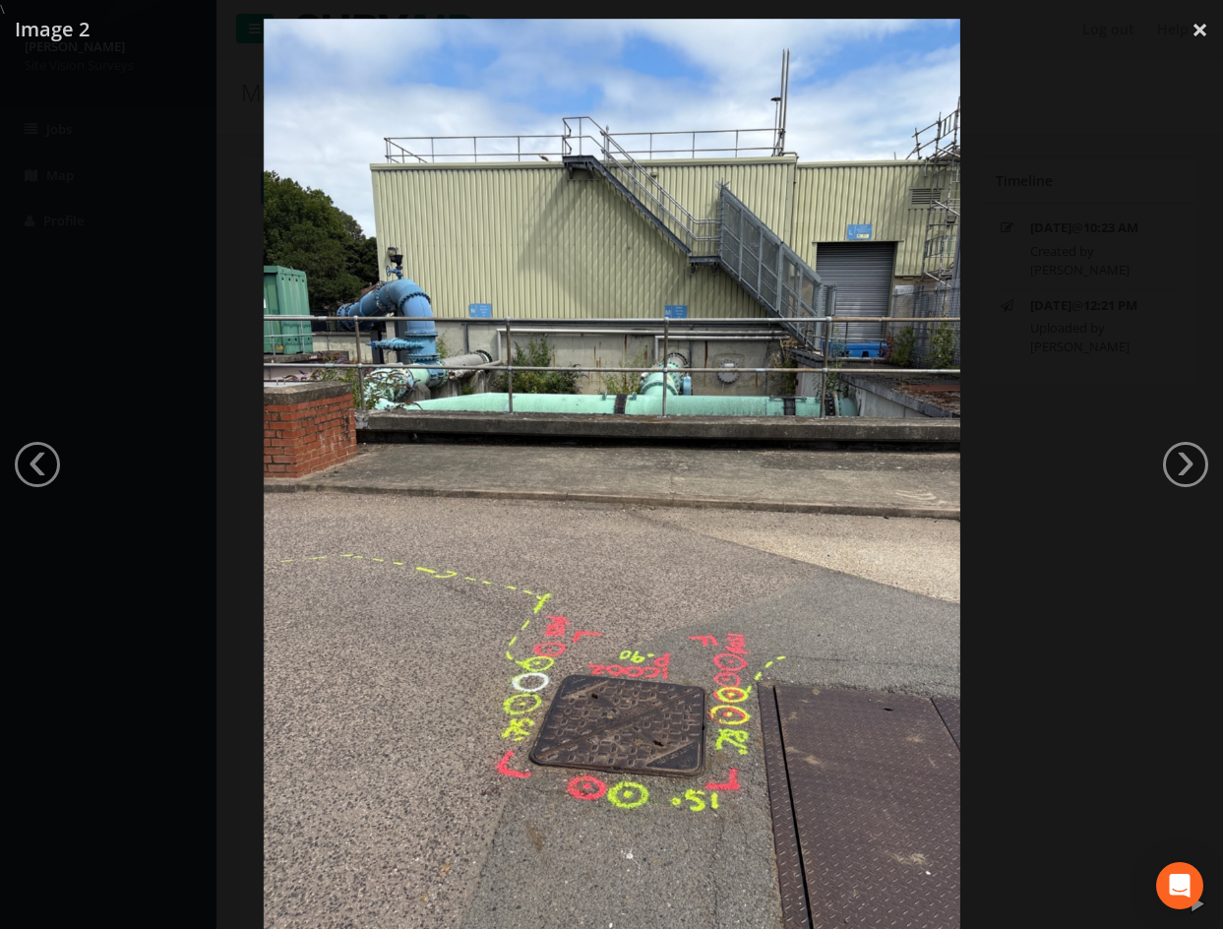
click at [1121, 450] on div at bounding box center [611, 483] width 1223 height 929
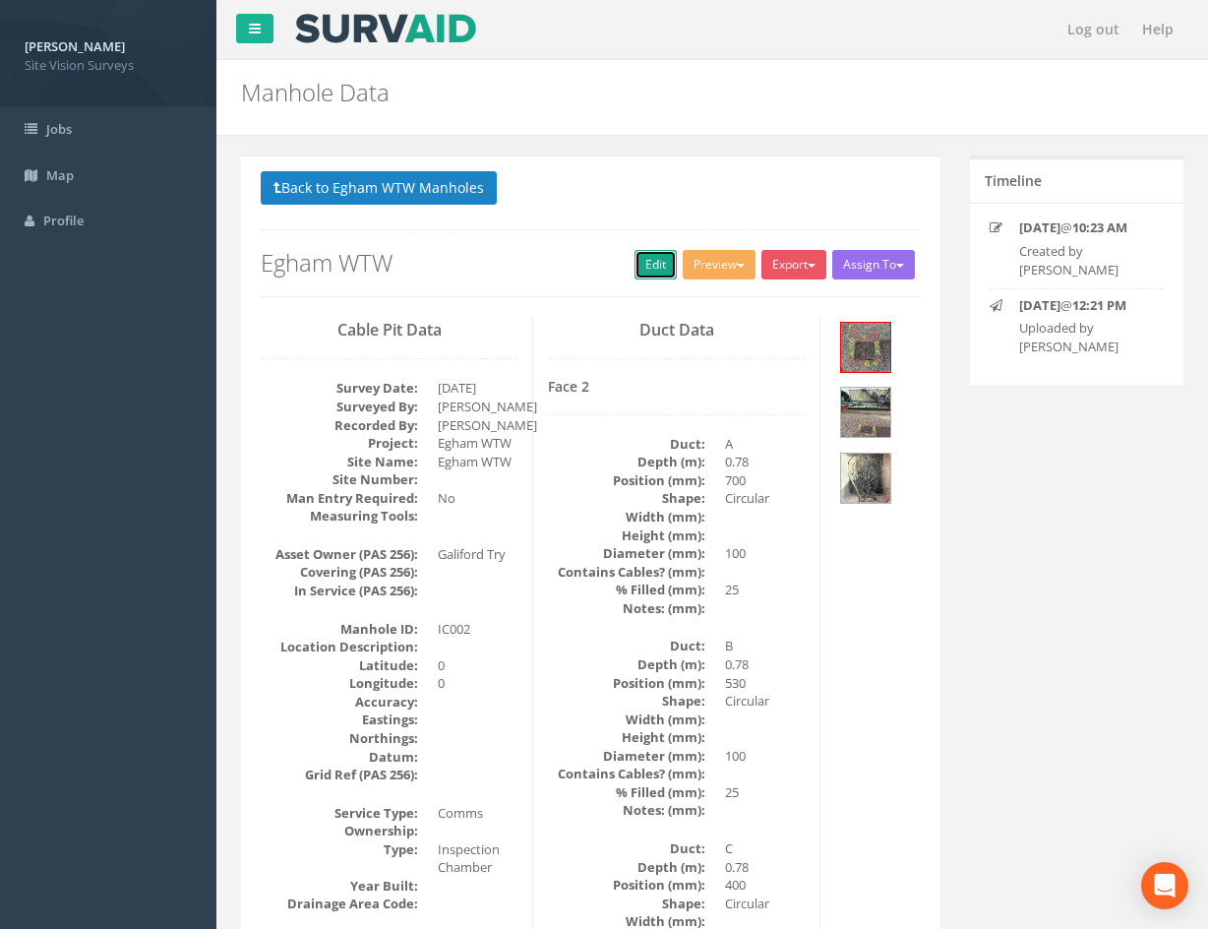
click at [635, 264] on link "Edit" at bounding box center [656, 265] width 42 height 30
drag, startPoint x: 792, startPoint y: 744, endPoint x: 608, endPoint y: 201, distance: 573.4
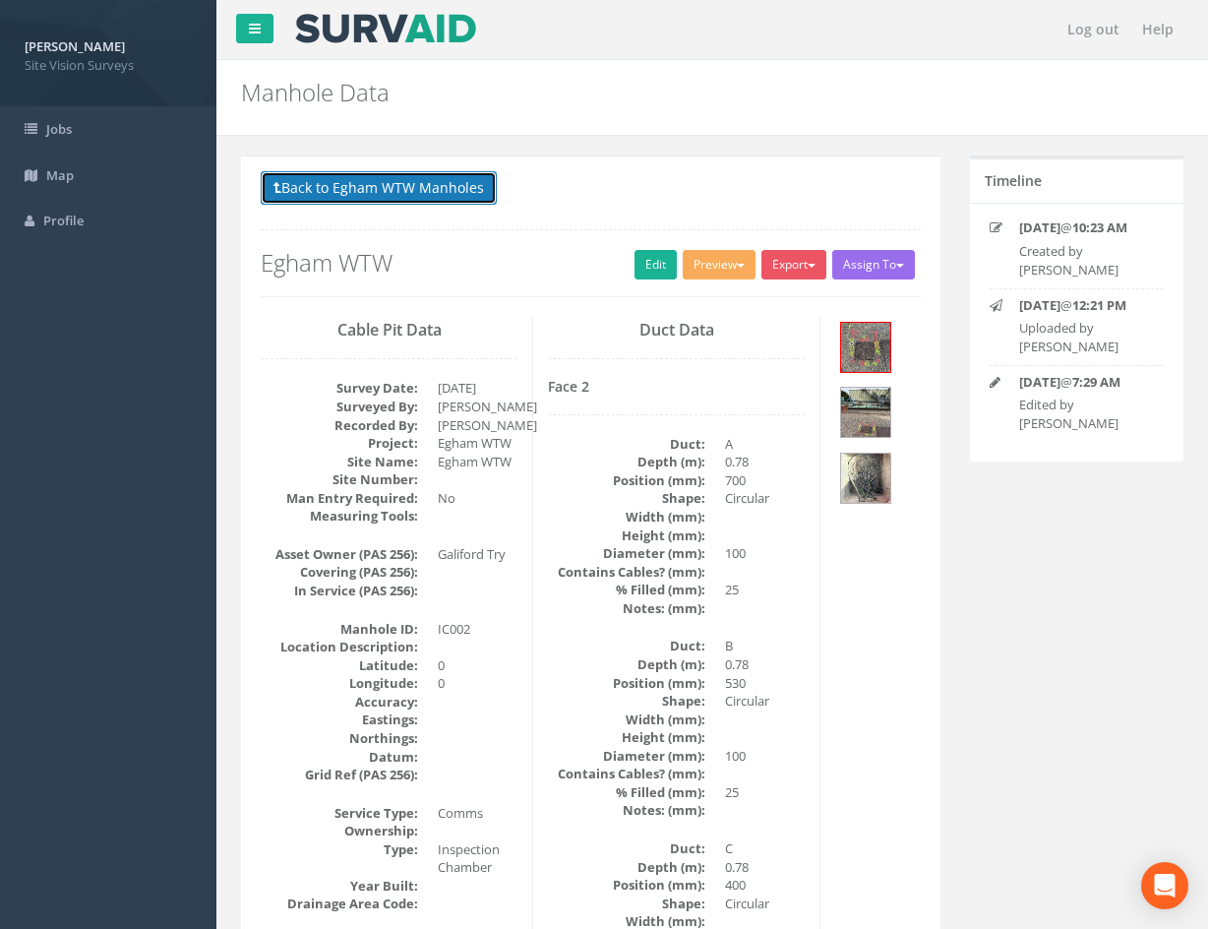
click at [403, 175] on button "Back to Egham WTW Manholes" at bounding box center [379, 187] width 236 height 33
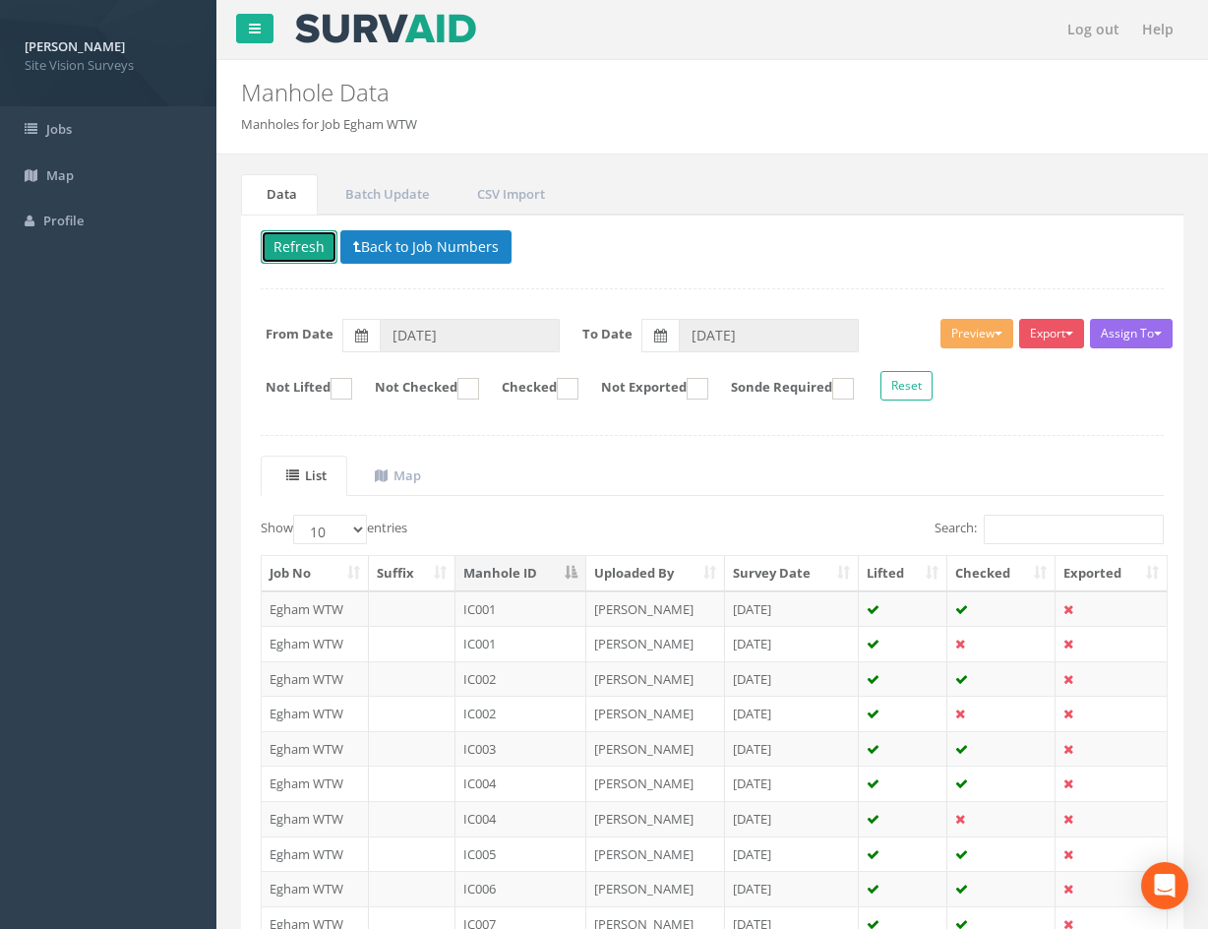
click at [297, 252] on button "Refresh" at bounding box center [299, 246] width 77 height 33
click at [996, 818] on td at bounding box center [1001, 818] width 108 height 35
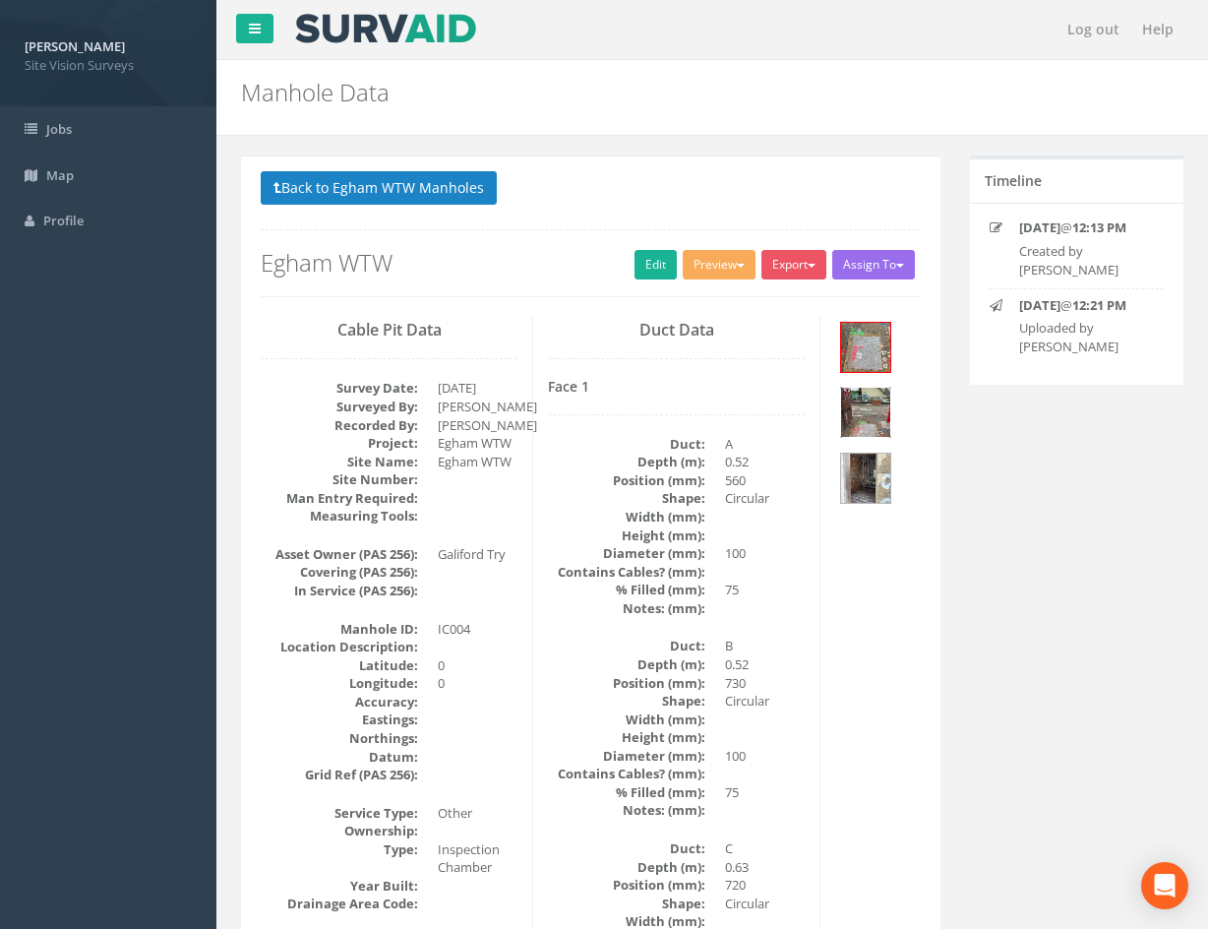
click at [881, 415] on img at bounding box center [865, 412] width 49 height 49
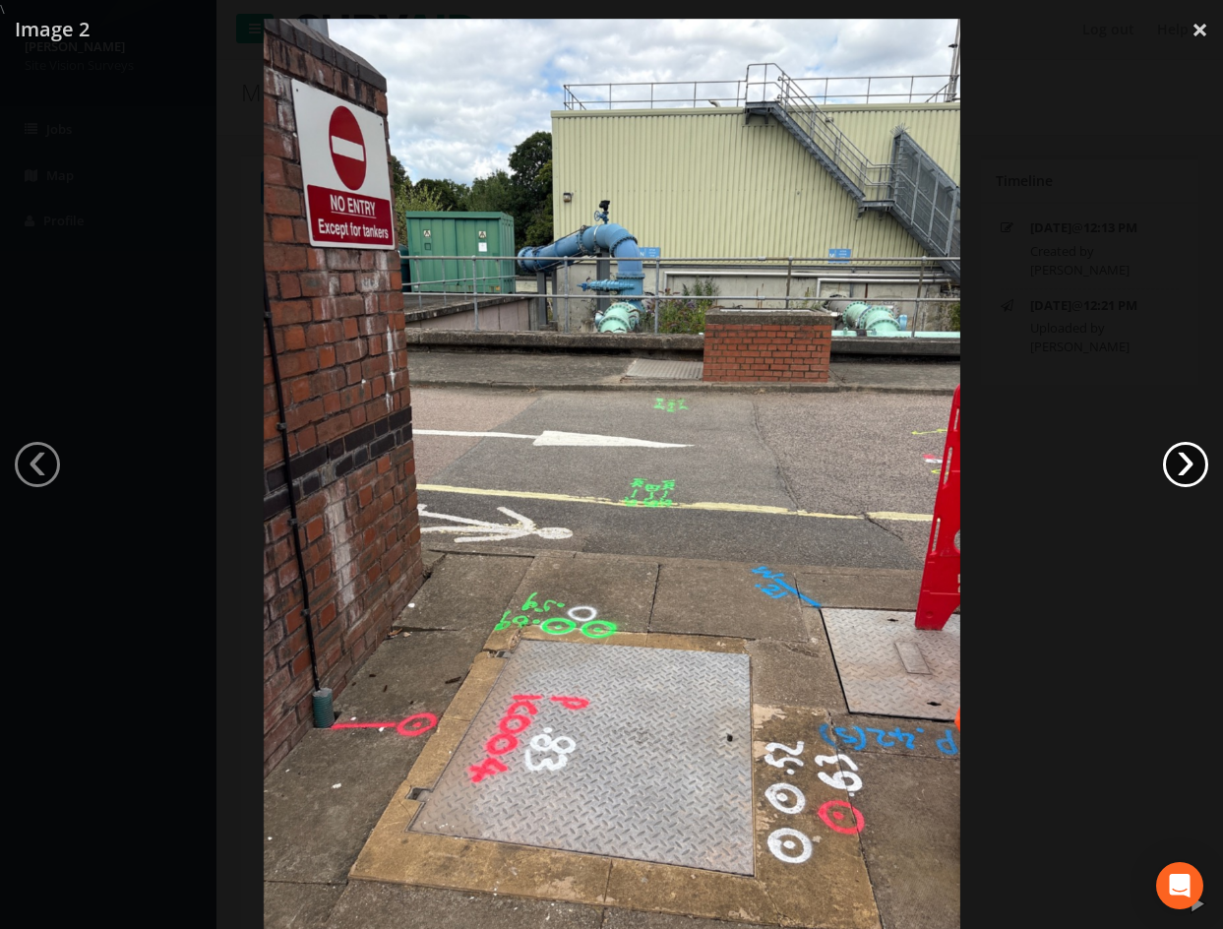
click at [1188, 458] on link "›" at bounding box center [1185, 464] width 45 height 45
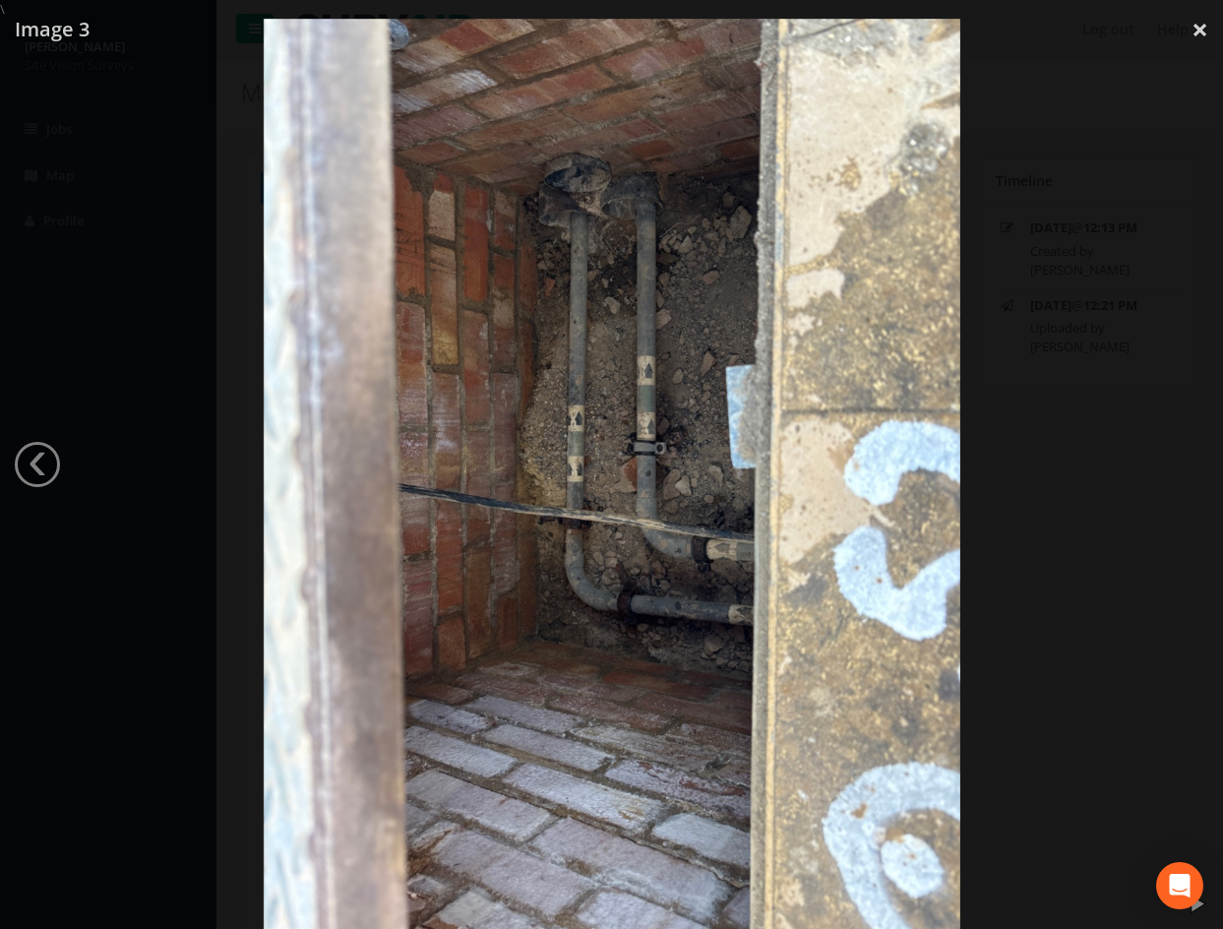
click at [1054, 610] on div at bounding box center [611, 483] width 1223 height 929
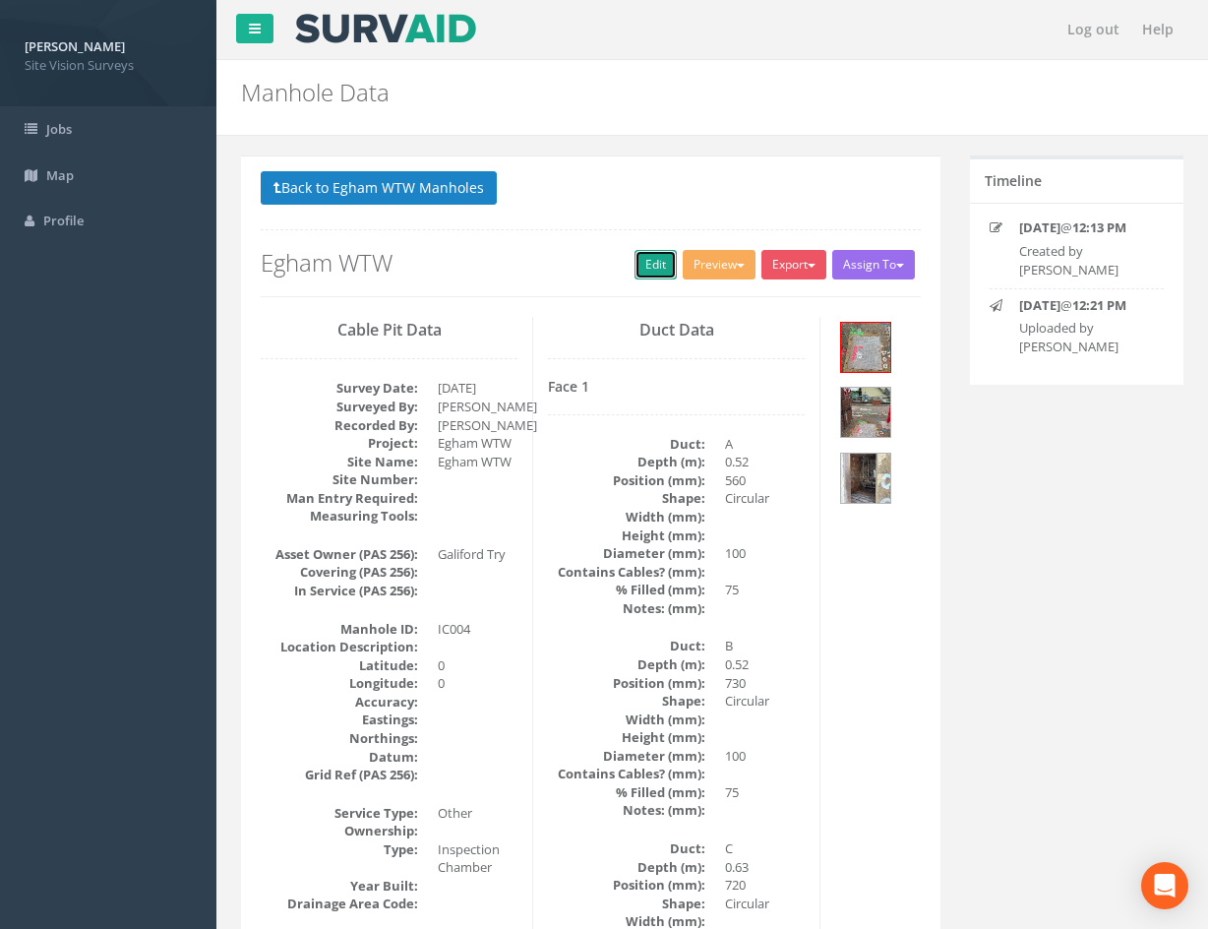
click at [639, 268] on link "Edit" at bounding box center [656, 265] width 42 height 30
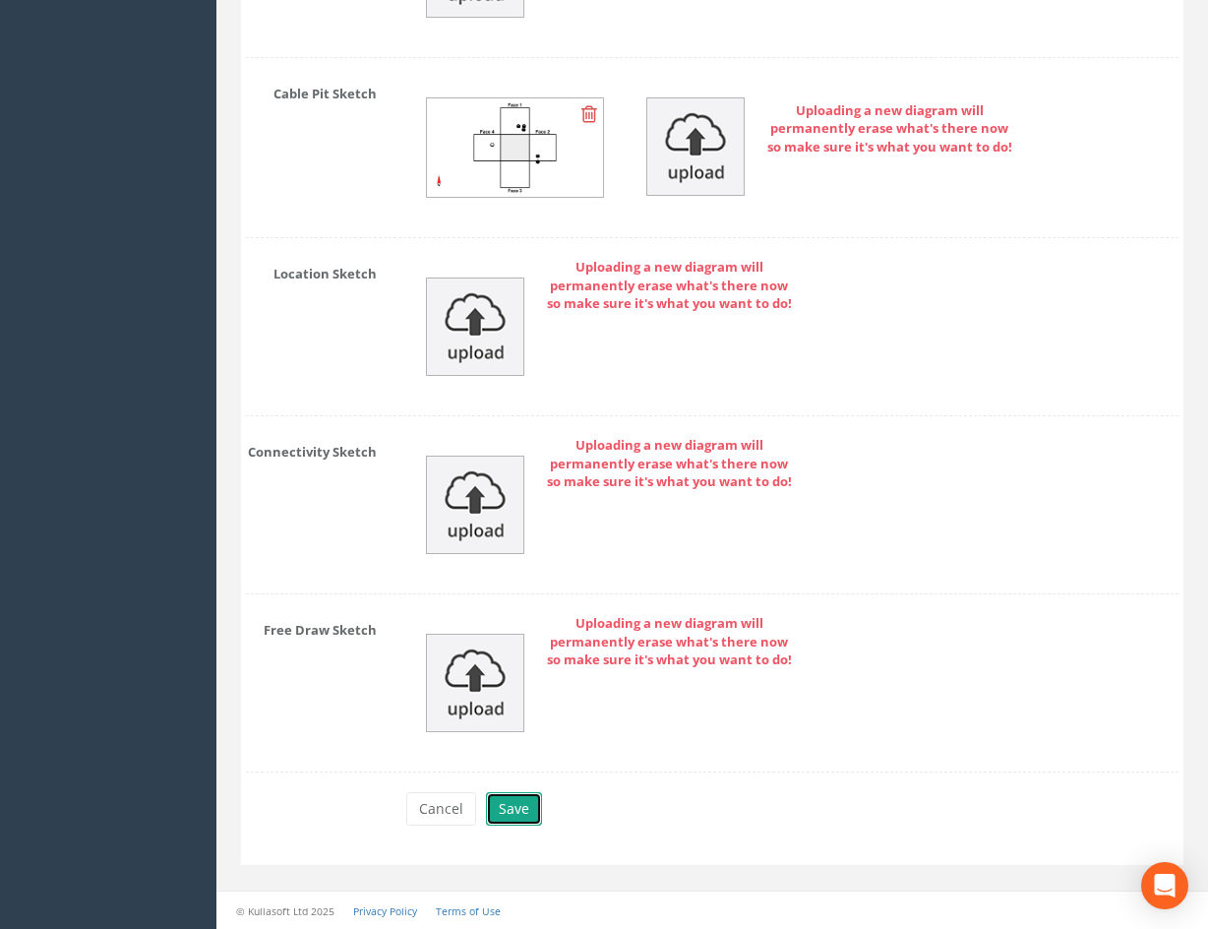
click at [522, 801] on button "Save" at bounding box center [514, 808] width 56 height 33
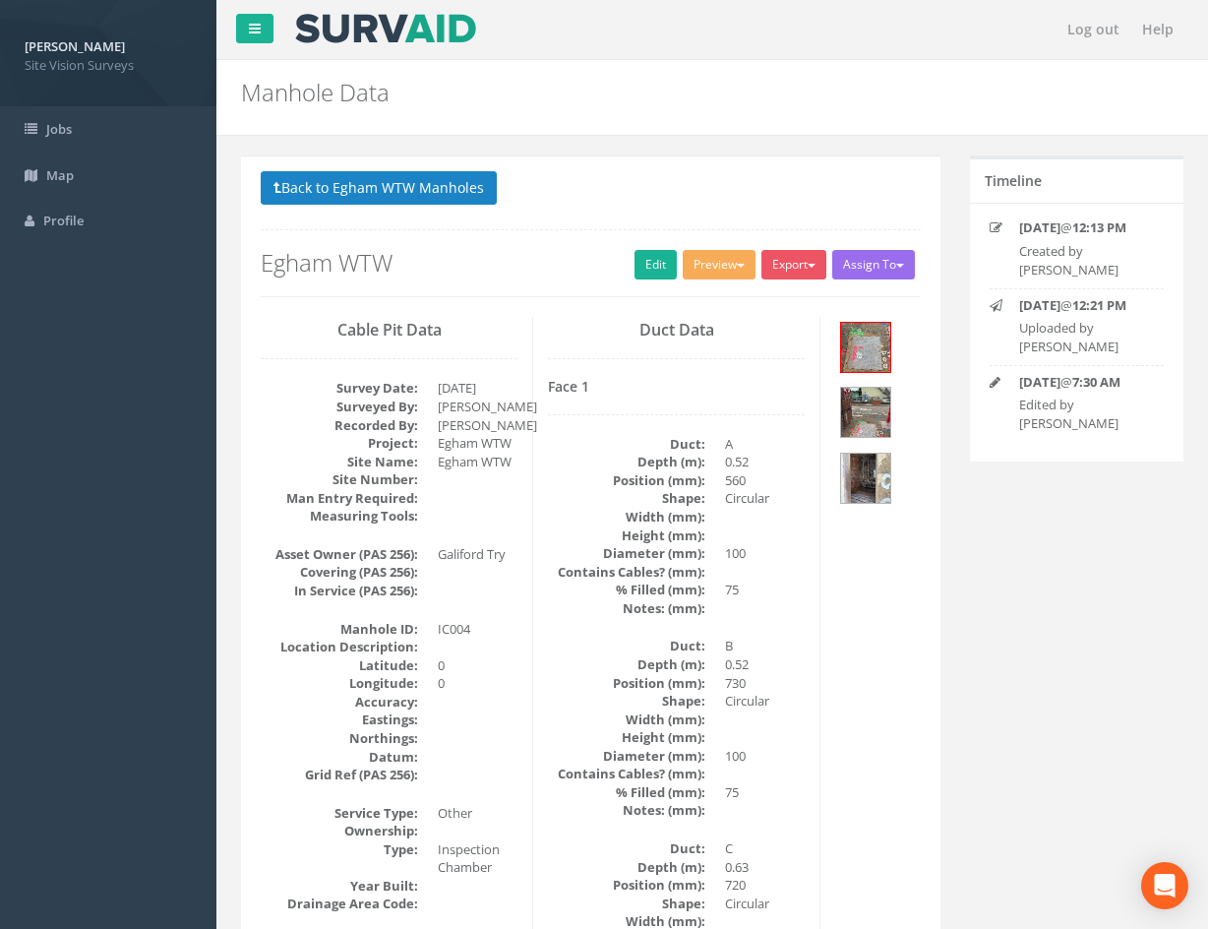
drag, startPoint x: 1018, startPoint y: 632, endPoint x: 730, endPoint y: 165, distance: 548.2
click at [424, 189] on button "Back to Egham WTW Manholes" at bounding box center [379, 187] width 236 height 33
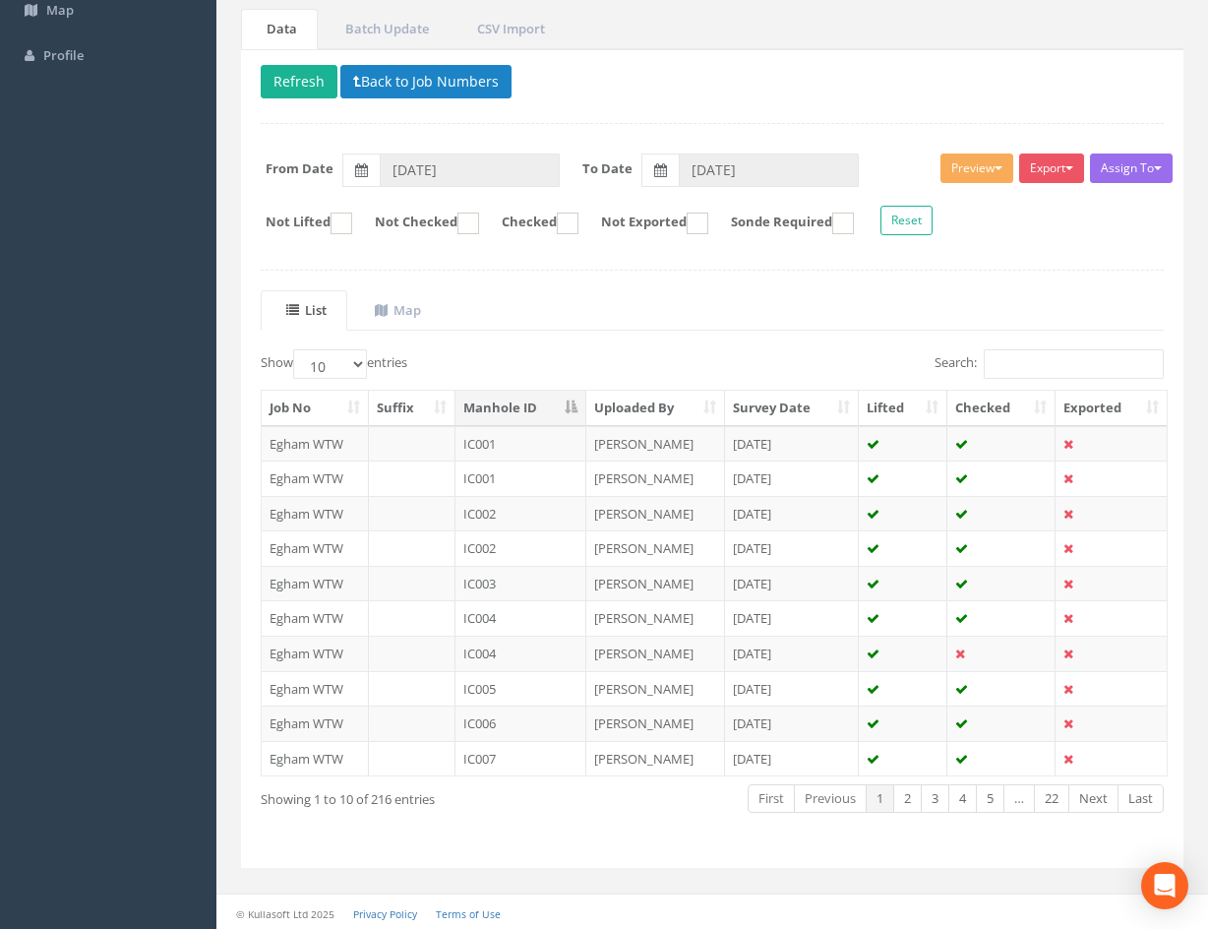
scroll to position [168, 0]
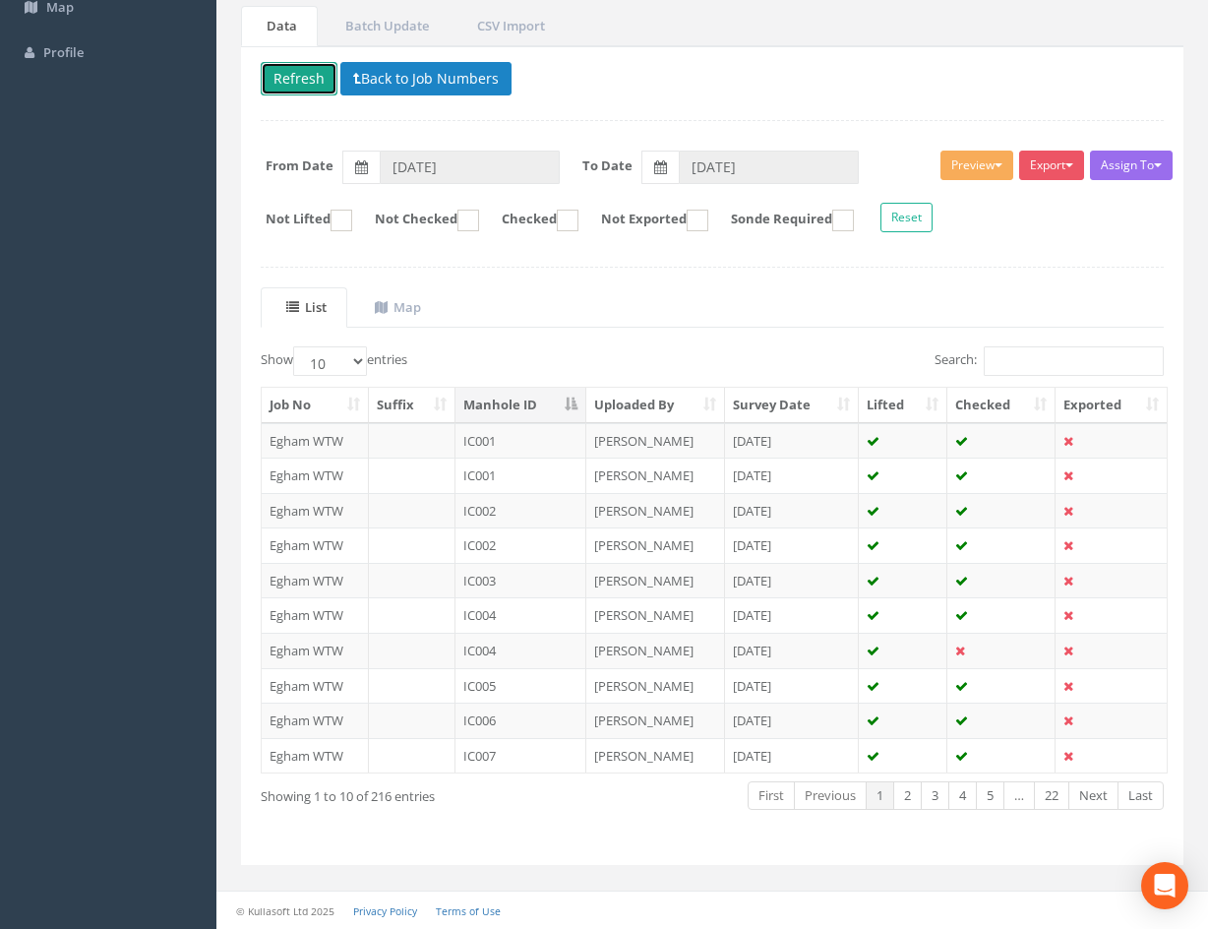
click at [302, 89] on button "Refresh" at bounding box center [299, 78] width 77 height 33
click at [1008, 407] on th "Checked" at bounding box center [1001, 405] width 108 height 35
click at [348, 361] on select "10 25 50 100" at bounding box center [330, 361] width 74 height 30
select select "50"
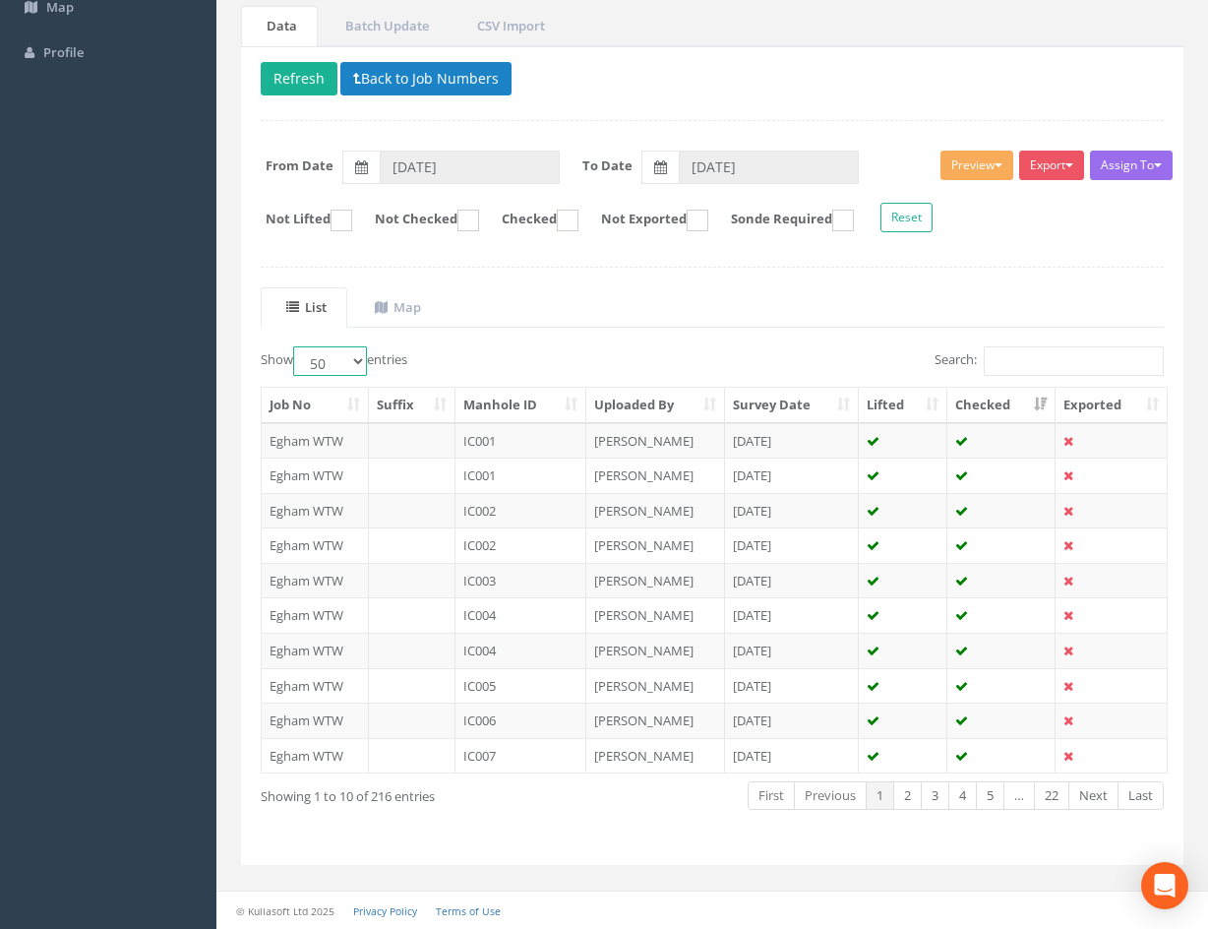
click at [296, 346] on select "10 25 50 100" at bounding box center [330, 361] width 74 height 30
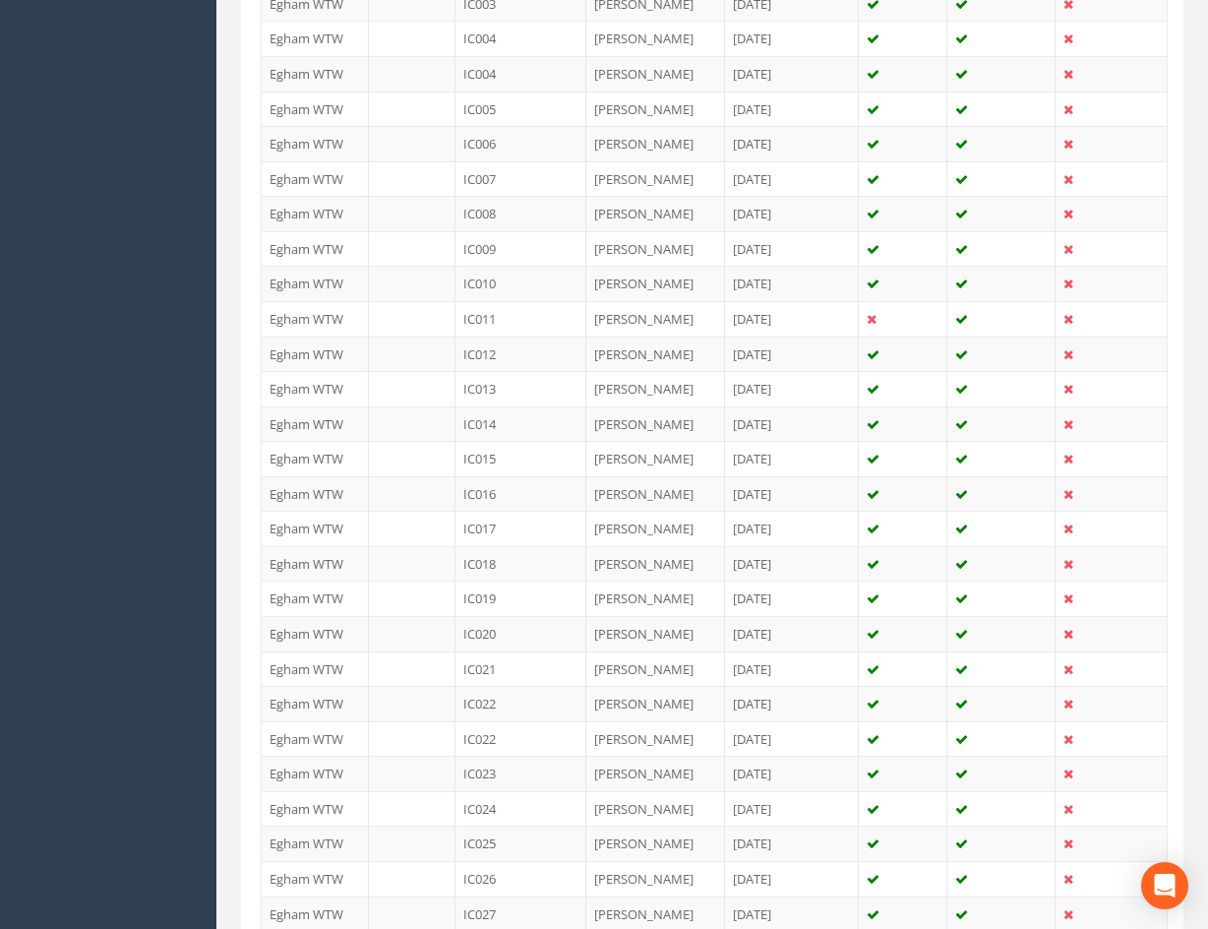
scroll to position [1568, 0]
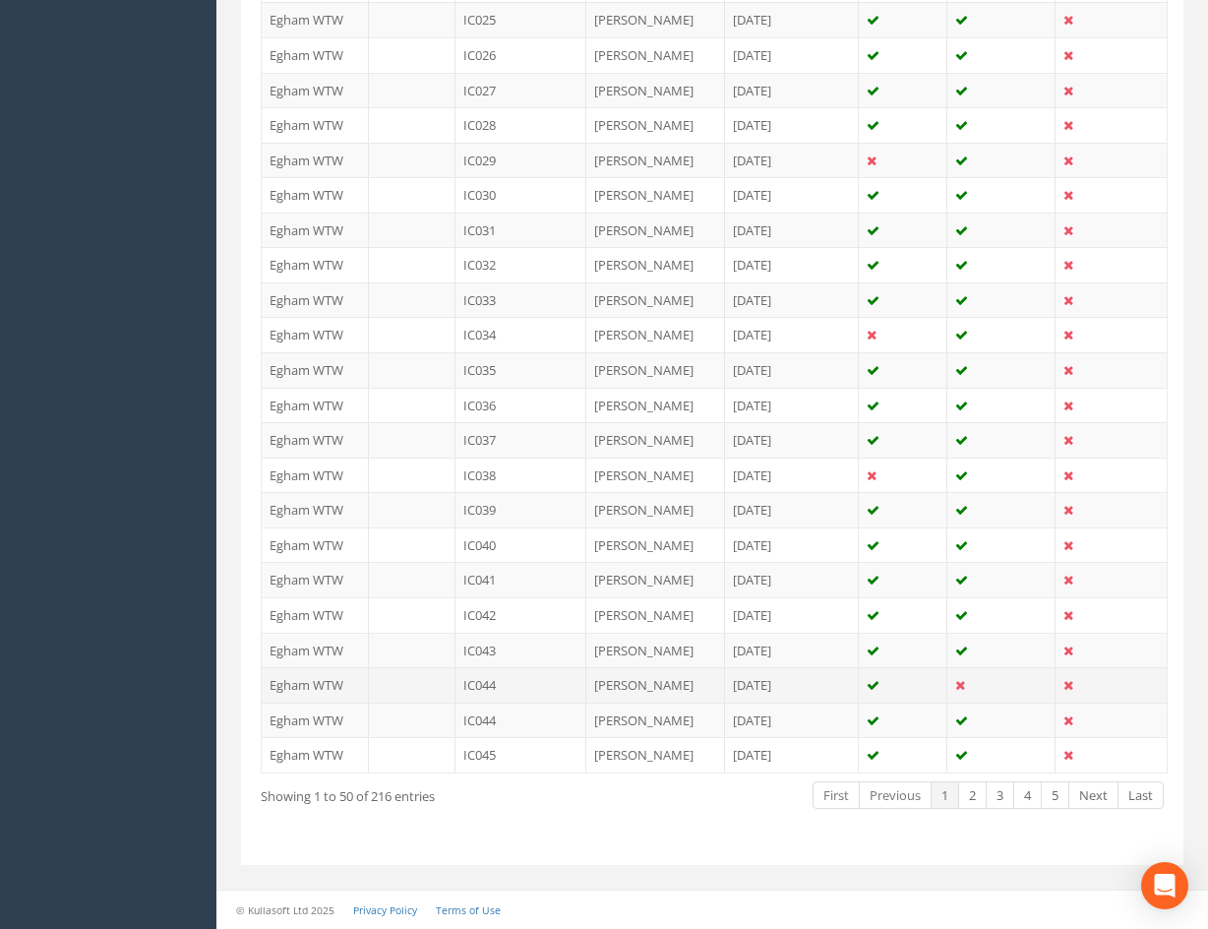
drag, startPoint x: 890, startPoint y: 335, endPoint x: 876, endPoint y: 669, distance: 334.8
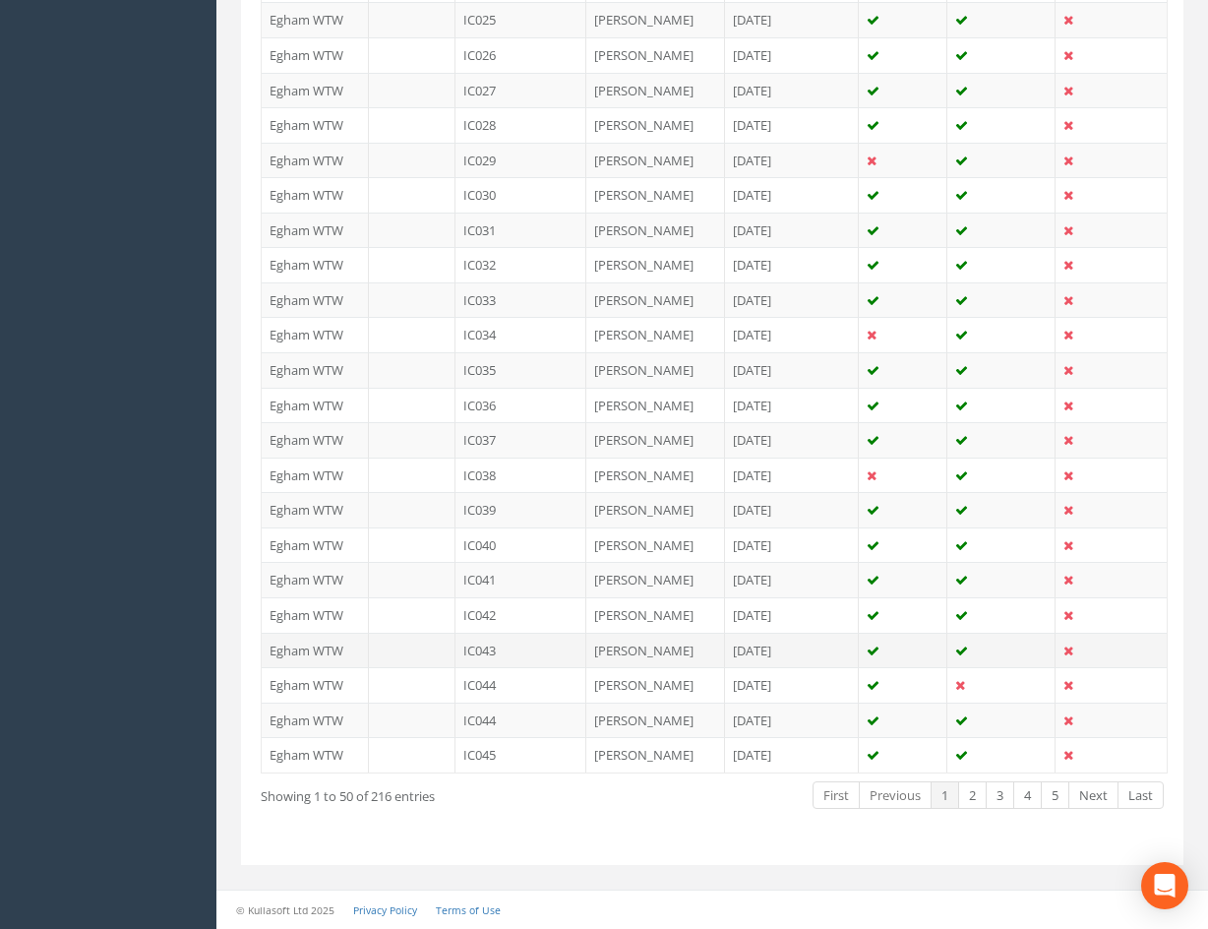
click at [533, 647] on td "IC043" at bounding box center [521, 650] width 131 height 35
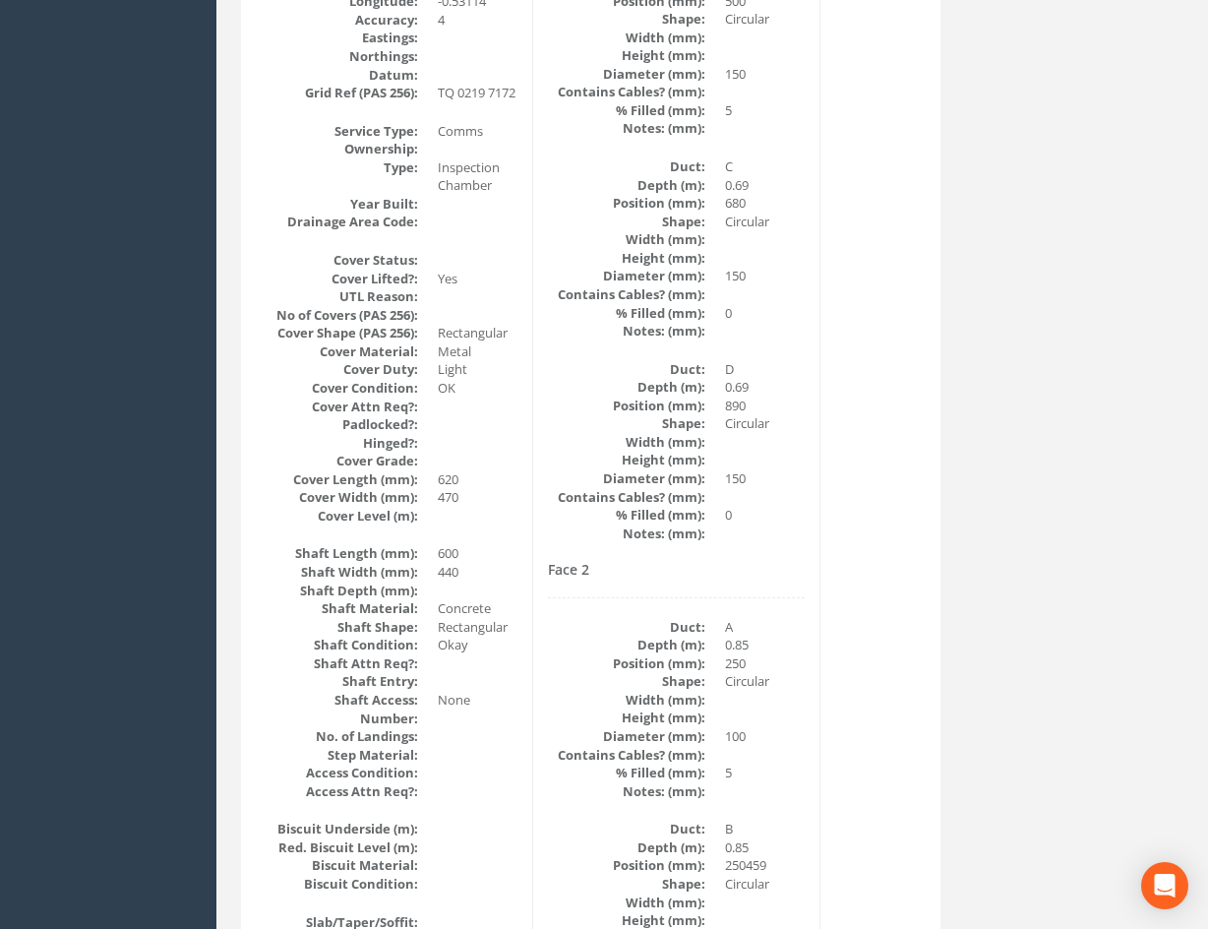
scroll to position [689, 0]
